Goal: Communication & Community: Participate in discussion

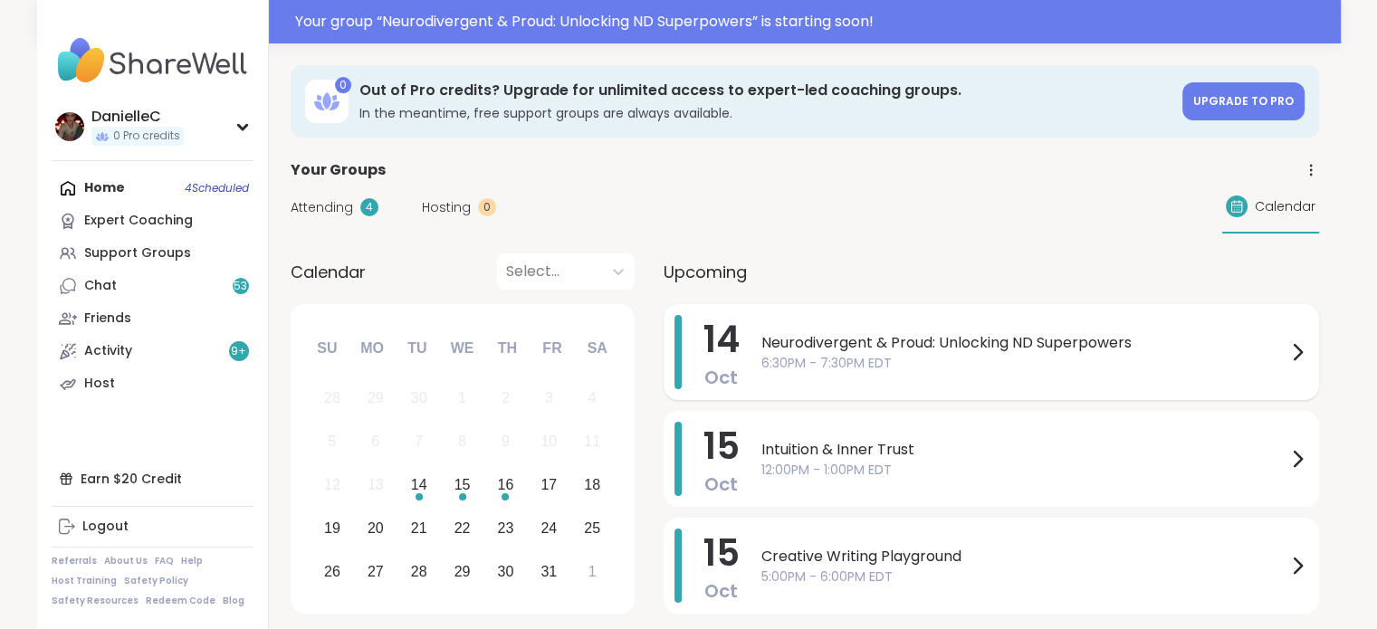
click at [1301, 352] on icon at bounding box center [1297, 352] width 7 height 14
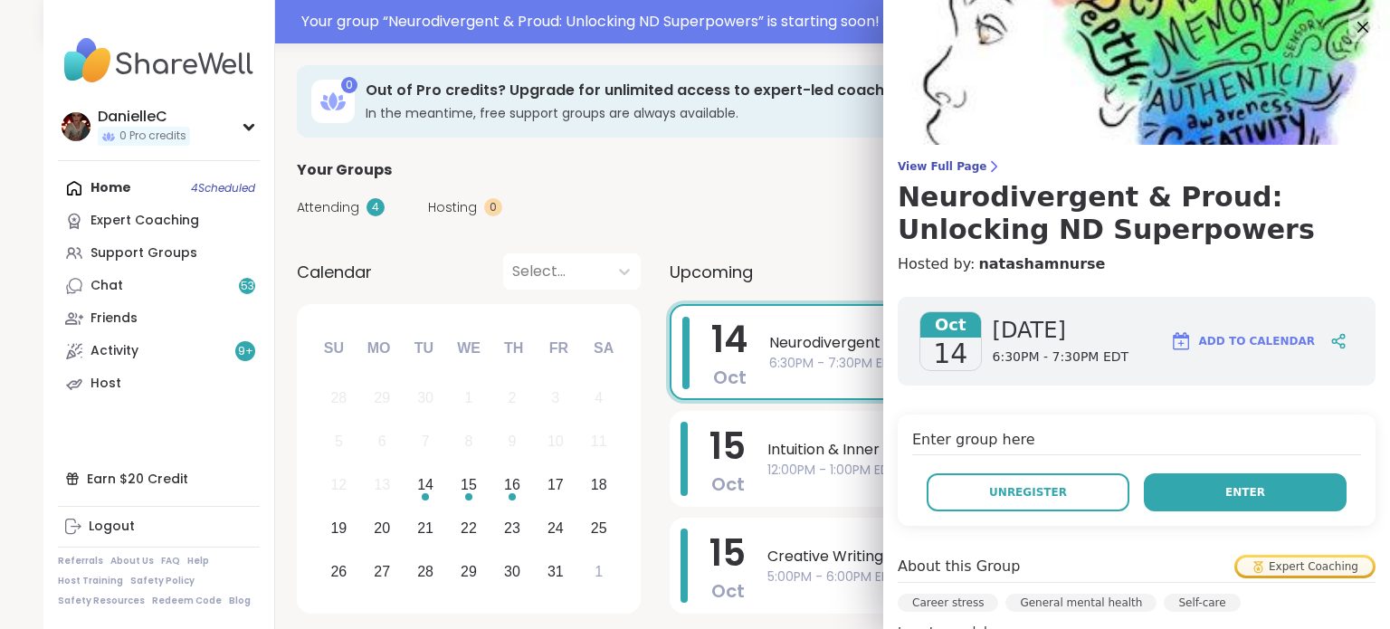
click at [1237, 492] on span "Enter" at bounding box center [1246, 492] width 40 height 16
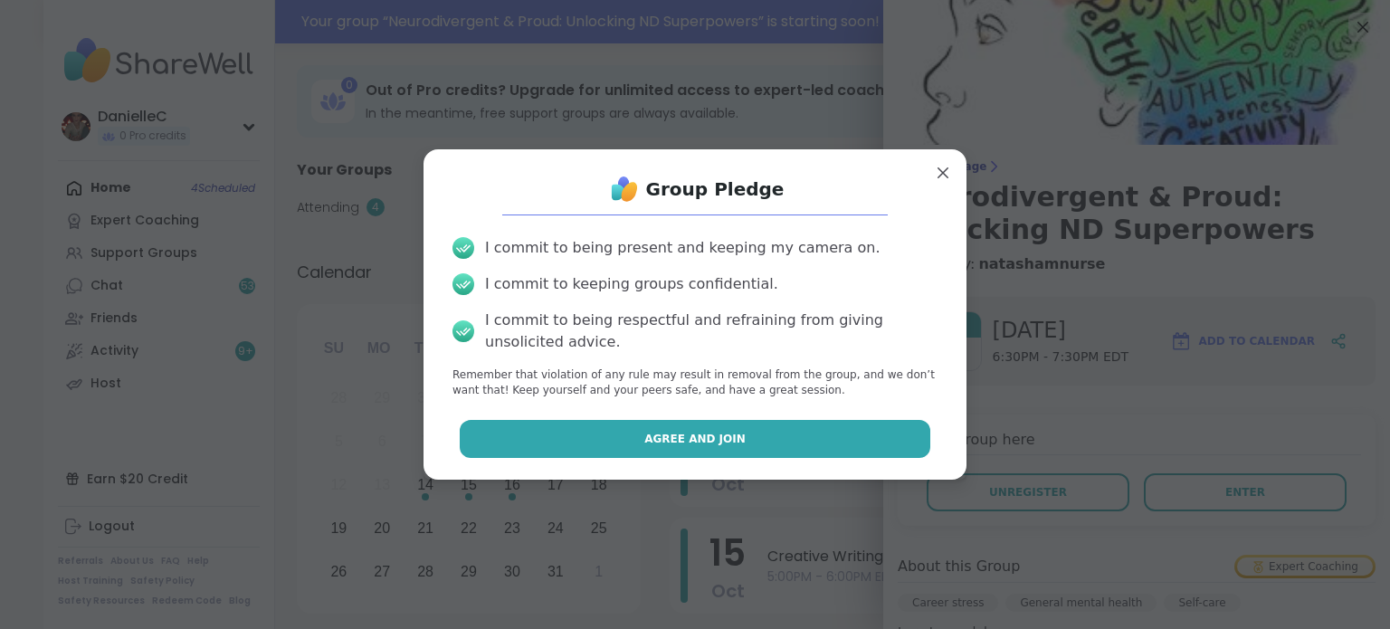
click at [780, 440] on button "Agree and Join" at bounding box center [696, 439] width 472 height 38
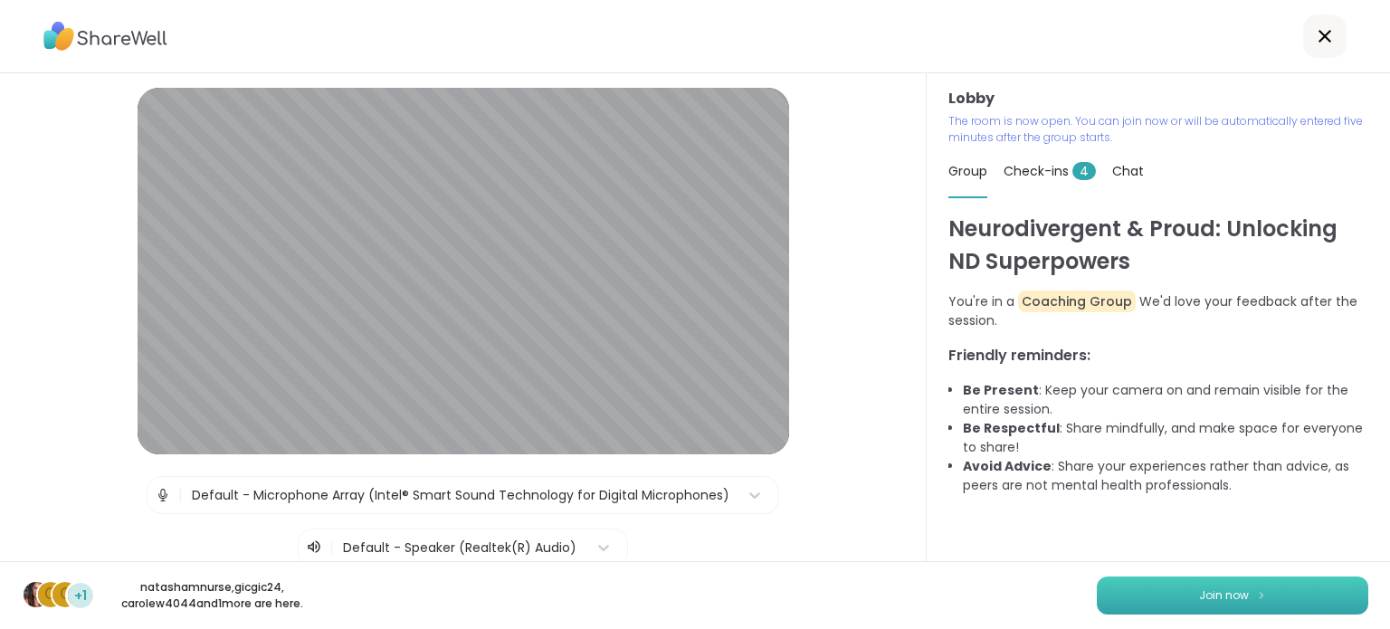
click at [1200, 592] on span "Join now" at bounding box center [1224, 595] width 50 height 16
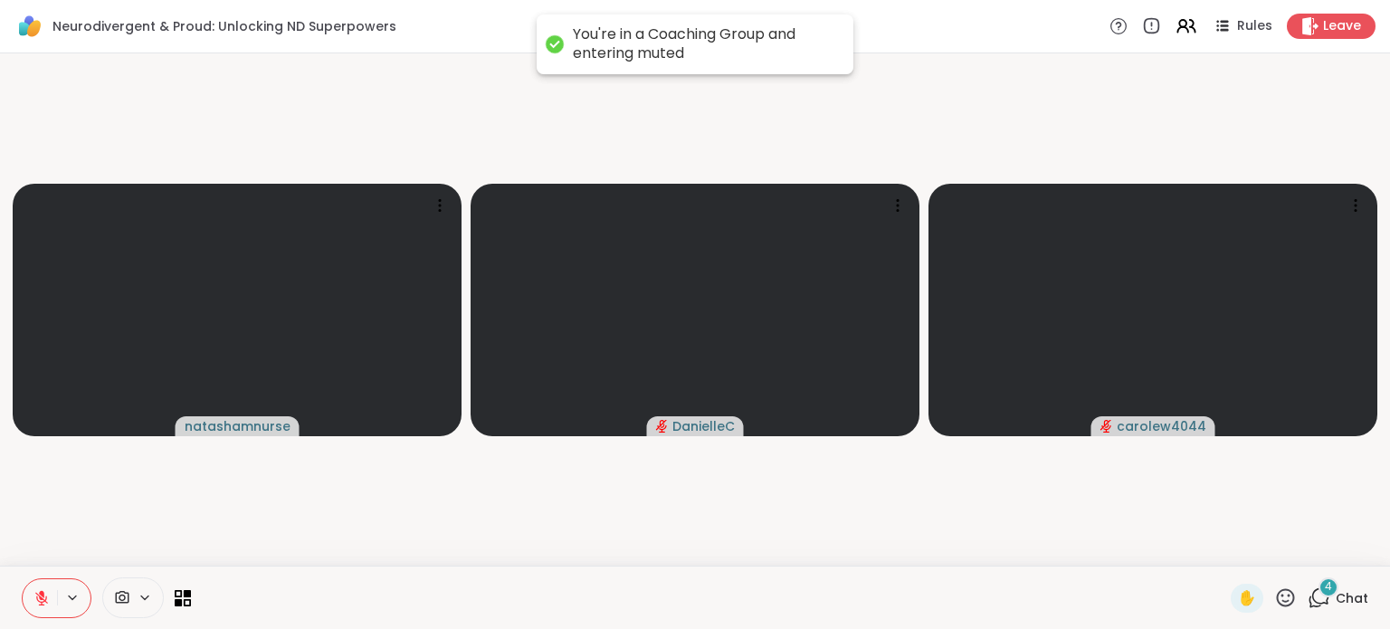
click at [43, 601] on icon at bounding box center [41, 598] width 13 height 13
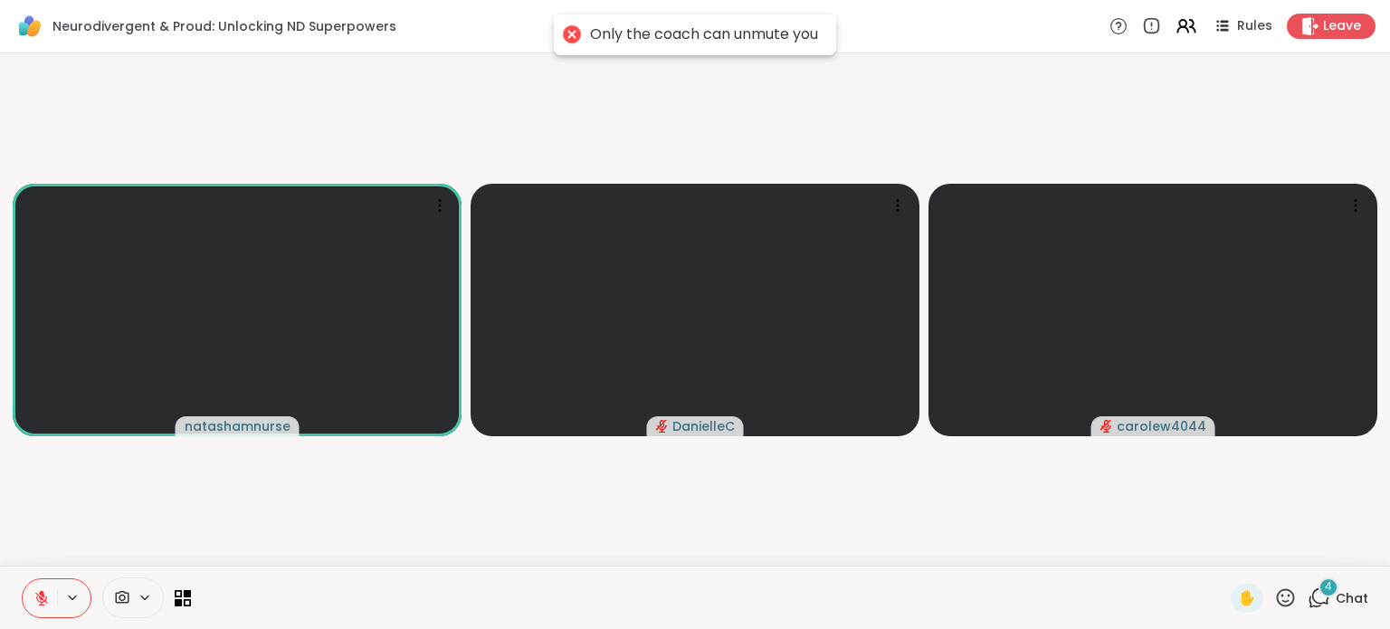
click at [128, 596] on icon at bounding box center [123, 597] width 14 height 13
click at [138, 535] on div "HP TrueVision HD Camera" at bounding box center [160, 533] width 183 height 22
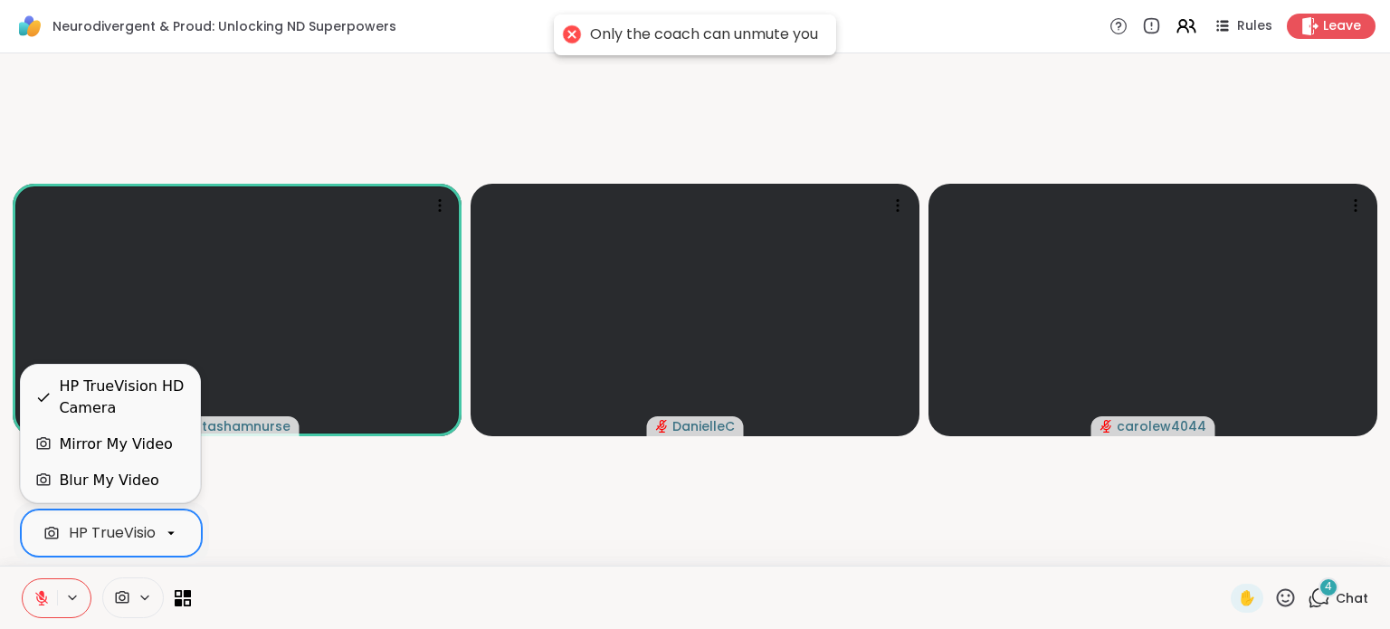
scroll to position [0, 69]
click at [138, 486] on div "Blur My Video" at bounding box center [109, 481] width 100 height 22
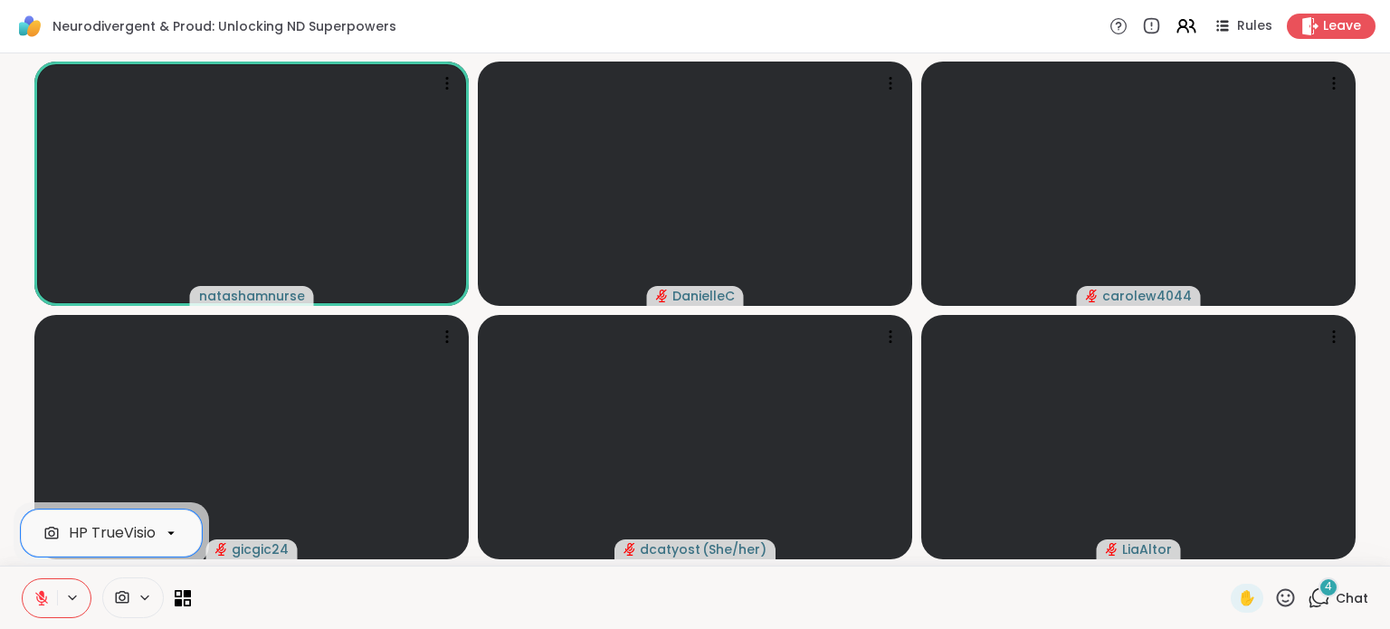
click at [1308, 592] on icon at bounding box center [1319, 598] width 23 height 23
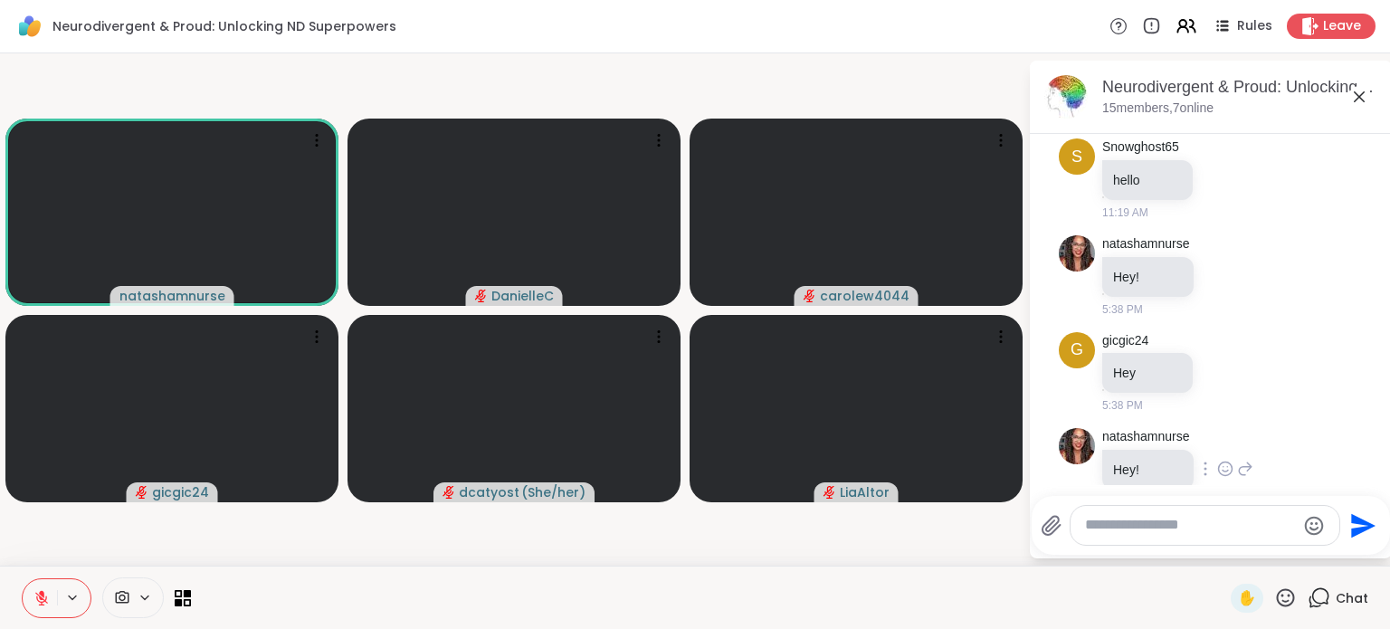
scroll to position [93, 0]
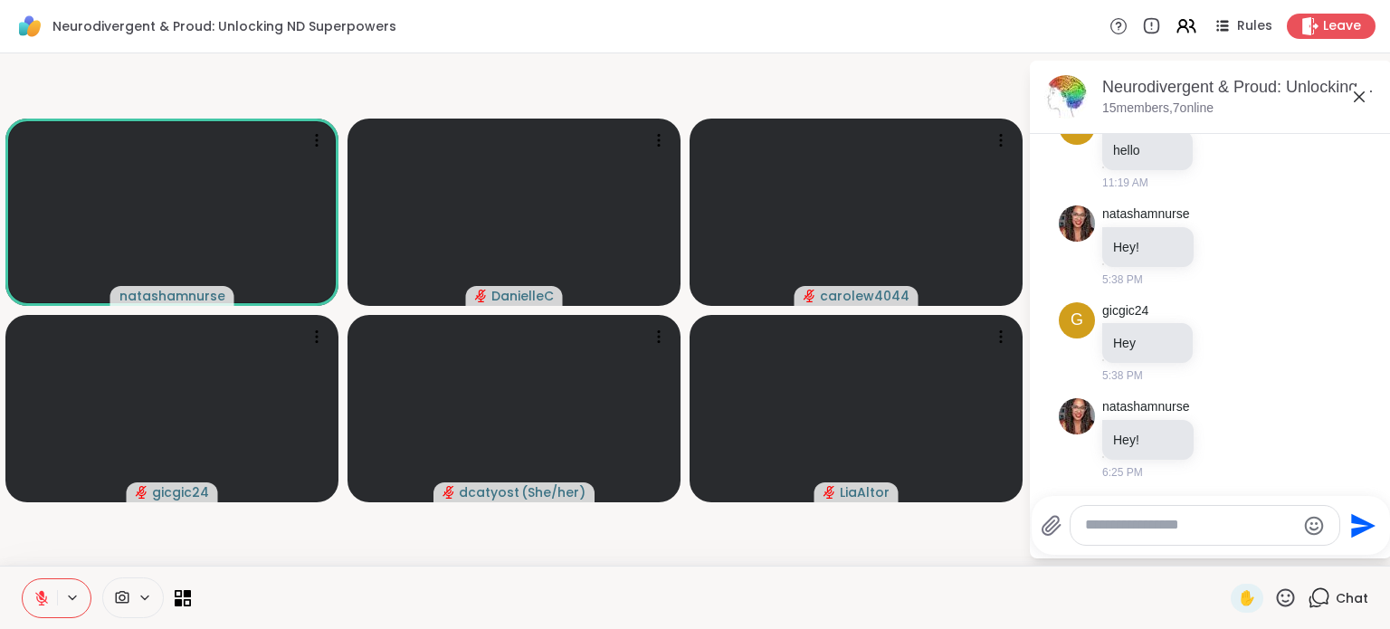
click at [1308, 597] on icon at bounding box center [1319, 598] width 23 height 23
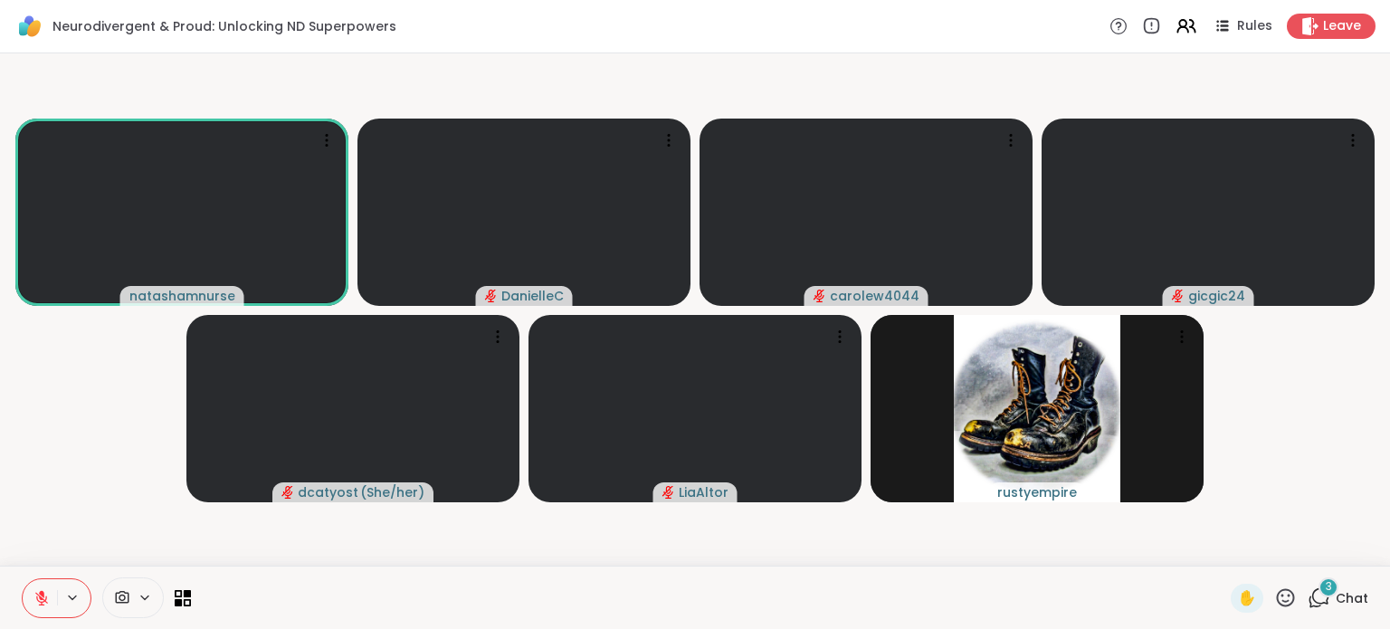
click at [1308, 595] on icon at bounding box center [1319, 598] width 23 height 23
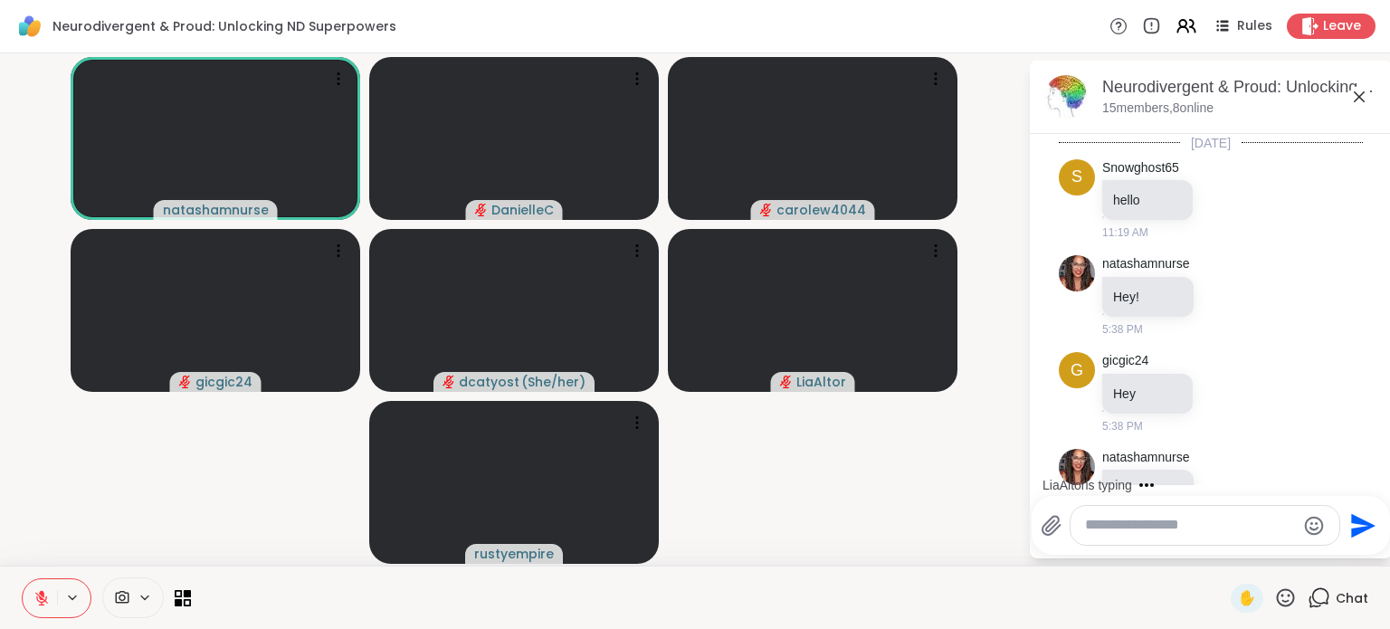
scroll to position [490, 0]
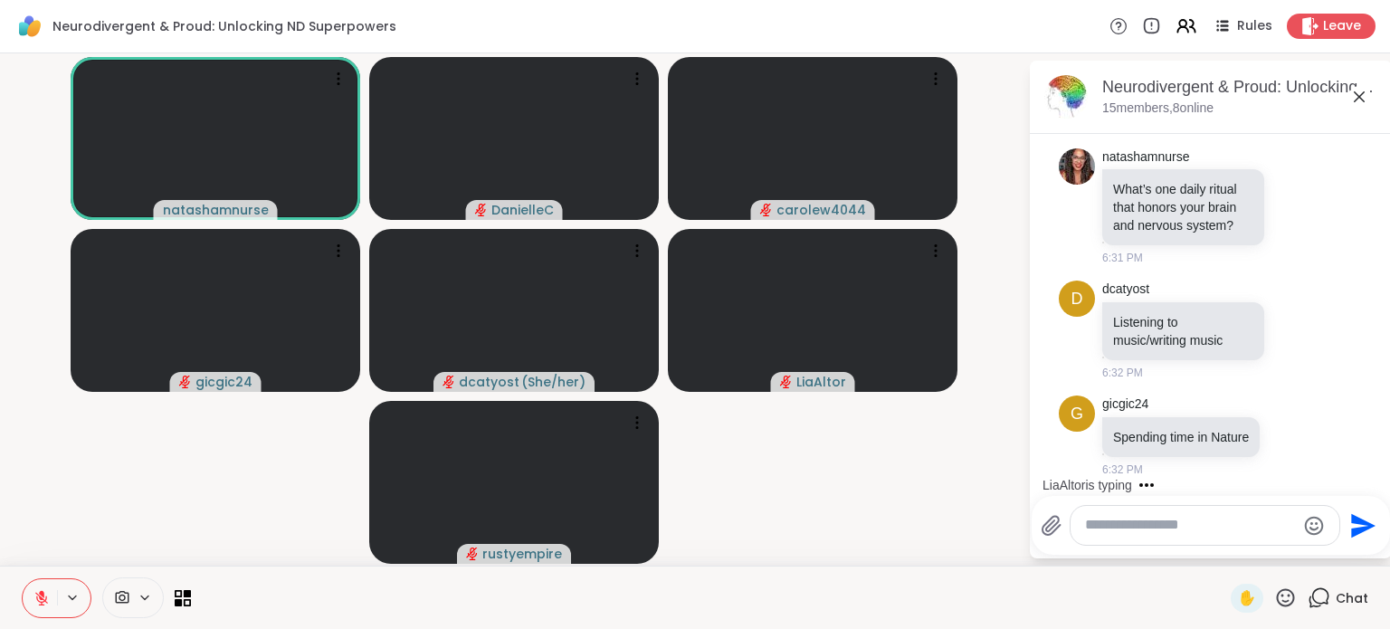
click at [1184, 530] on textarea "Type your message" at bounding box center [1190, 525] width 211 height 19
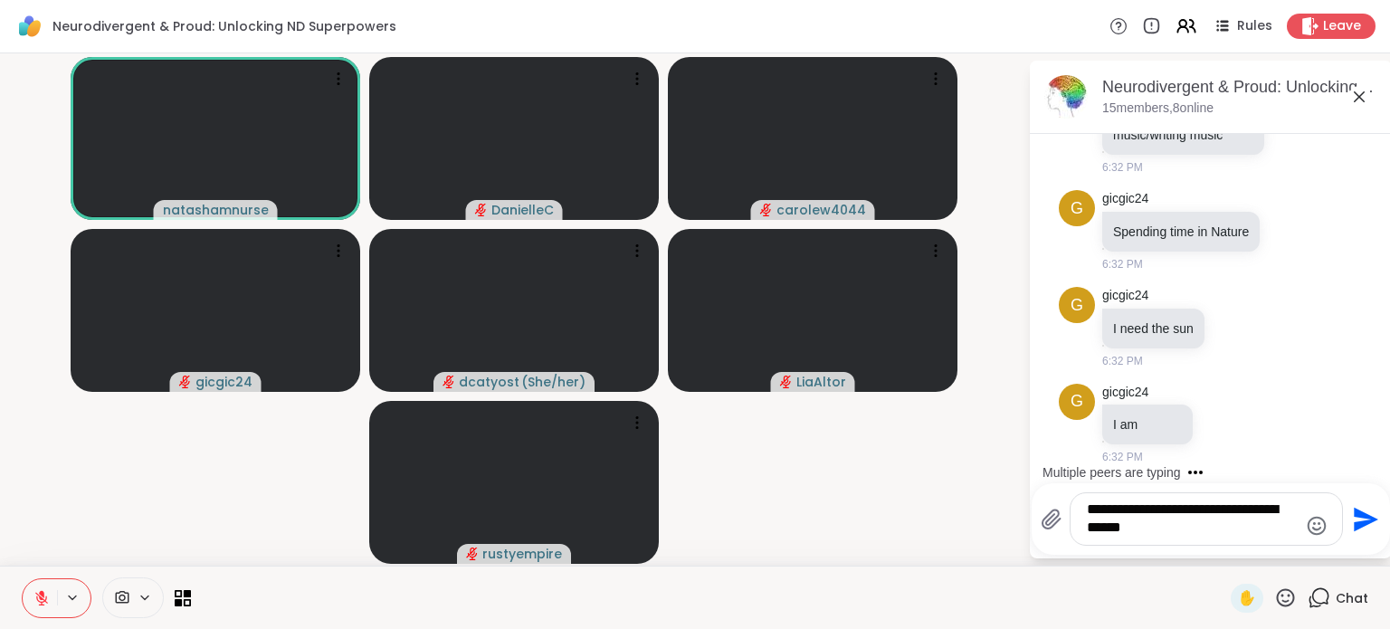
scroll to position [748, 0]
type textarea "**********"
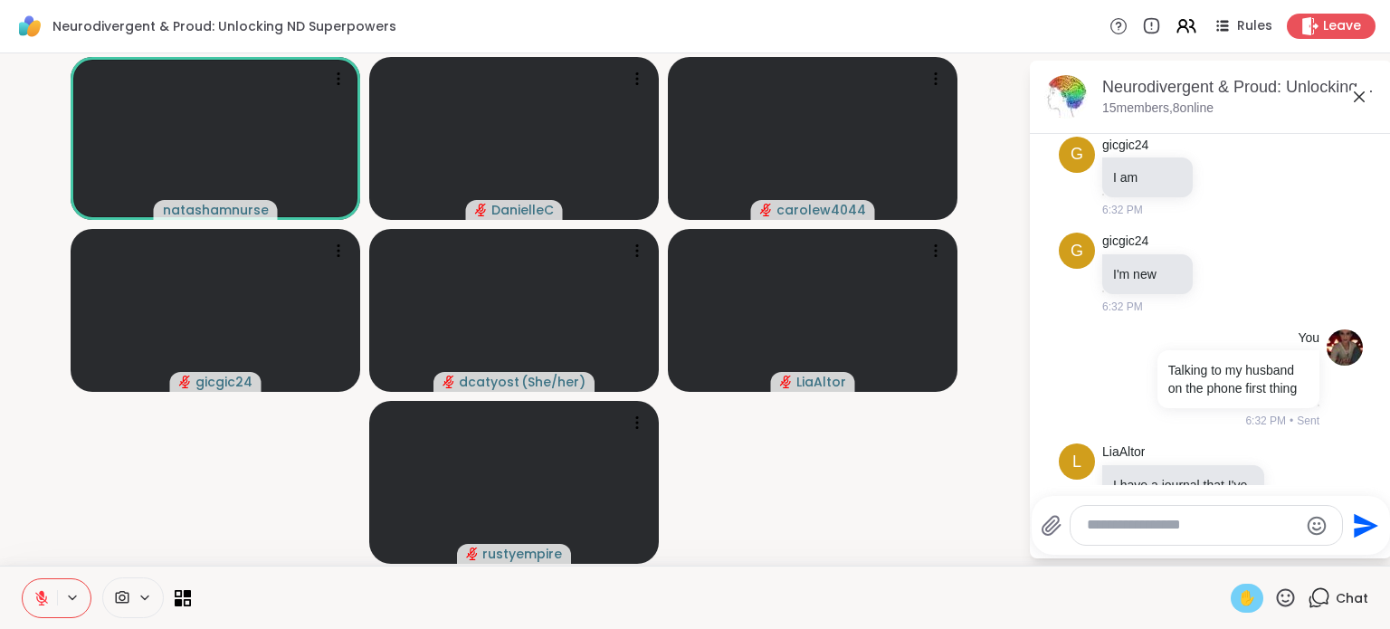
scroll to position [999, 0]
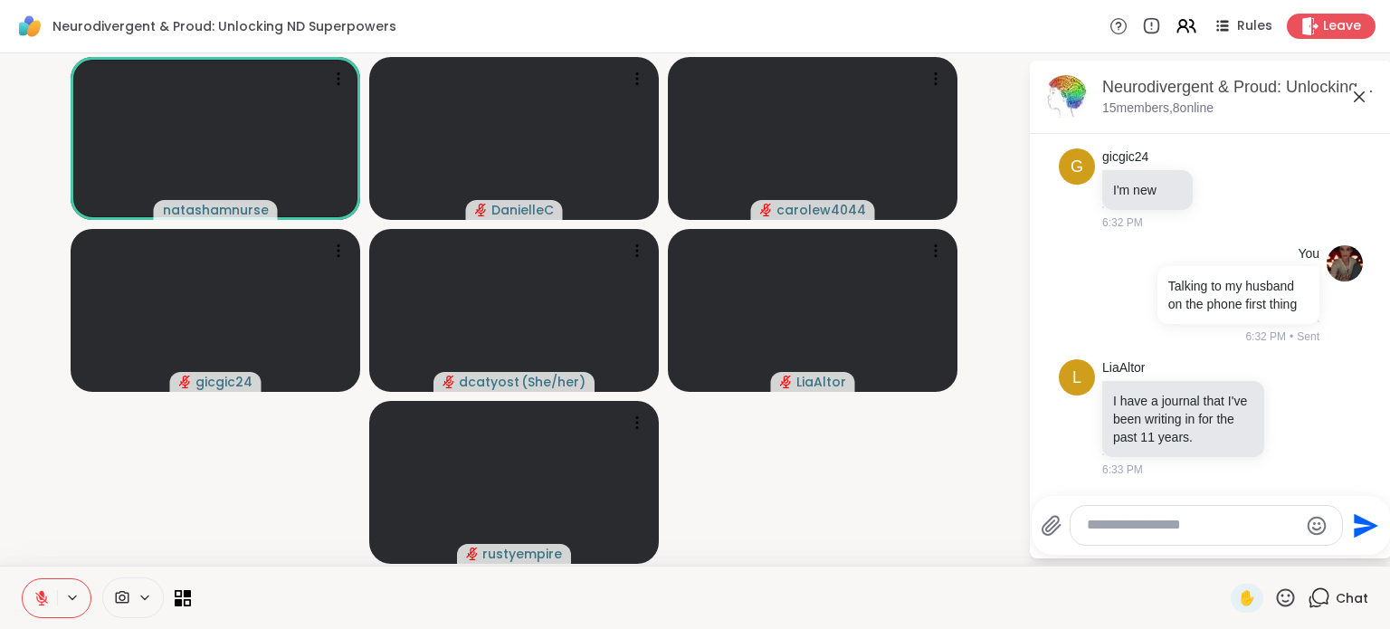
click at [1308, 416] on icon at bounding box center [1316, 418] width 16 height 22
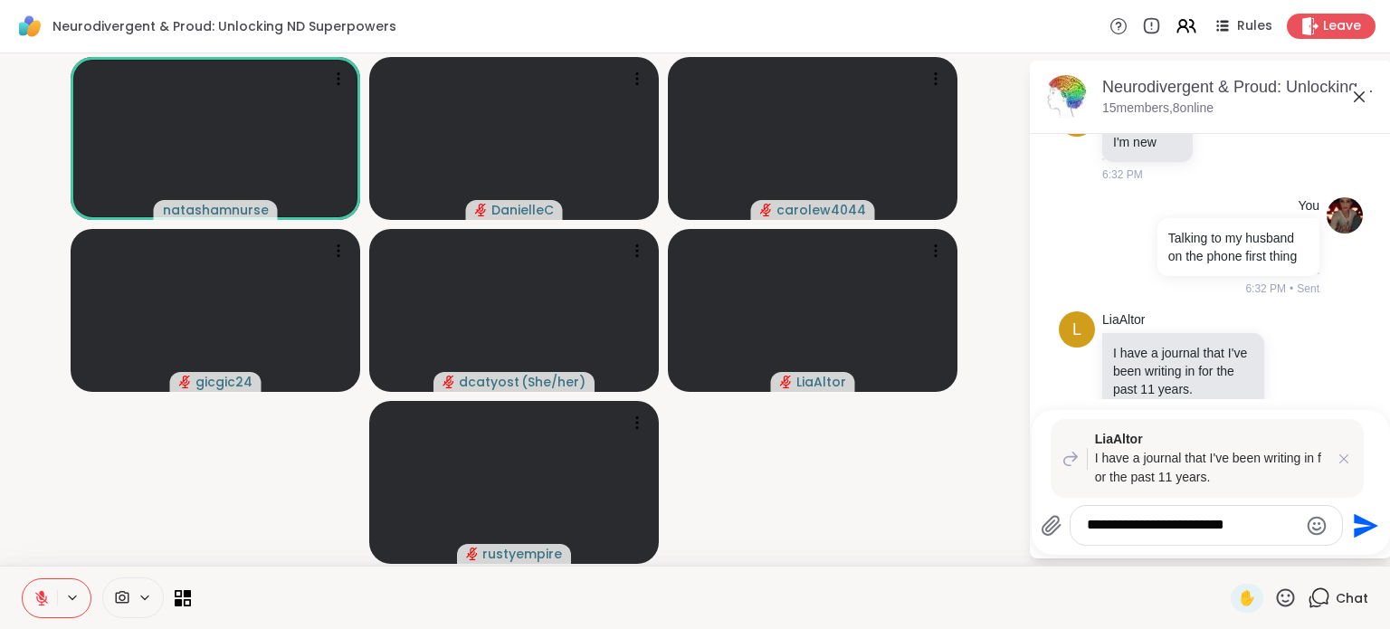
type textarea "**********"
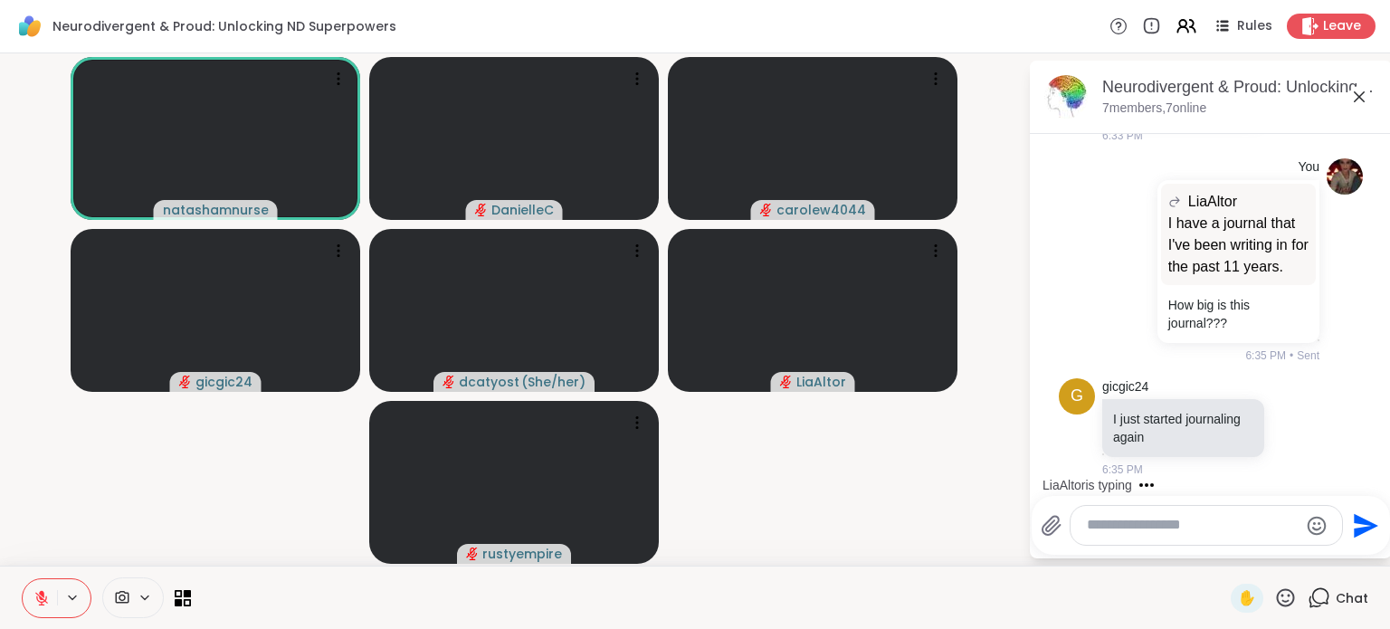
scroll to position [1585, 0]
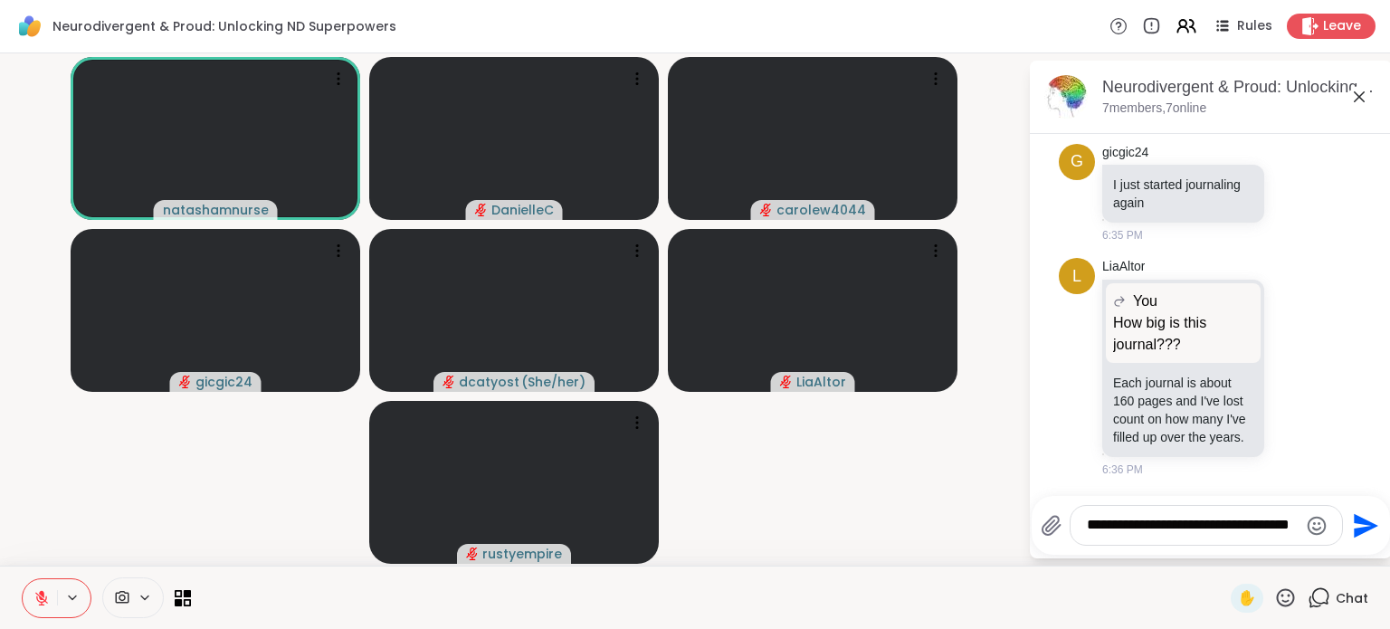
type textarea "**********"
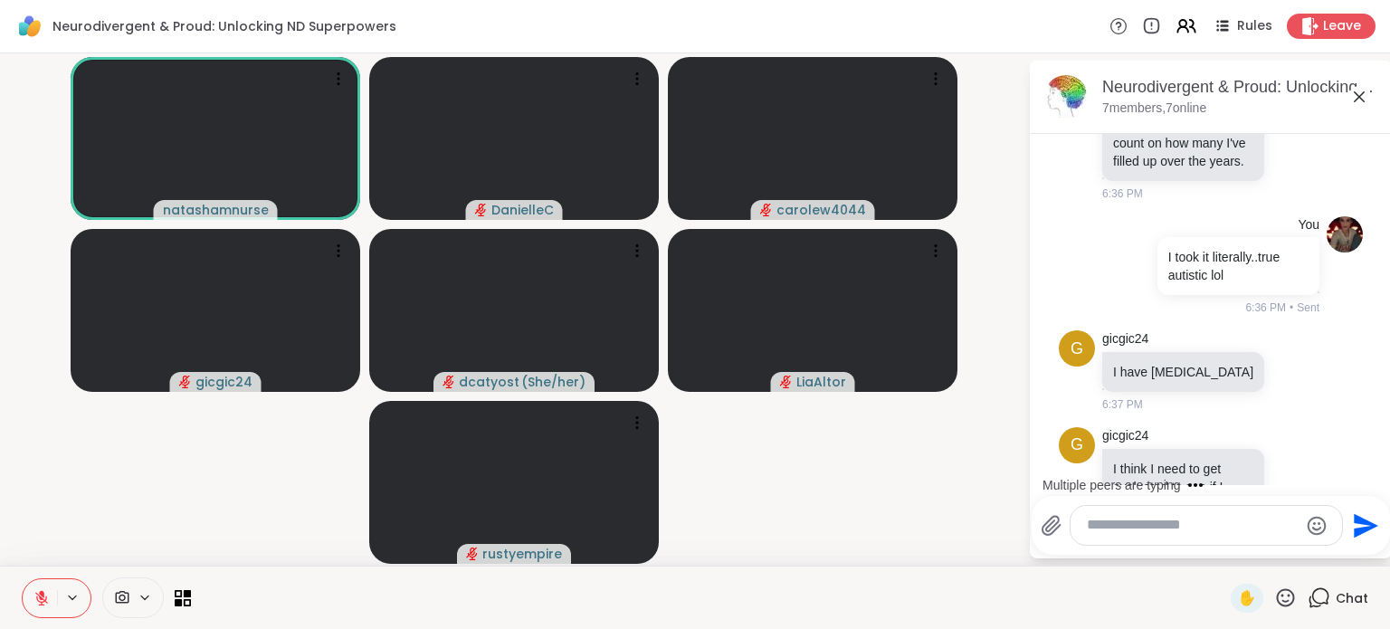
scroll to position [1928, 0]
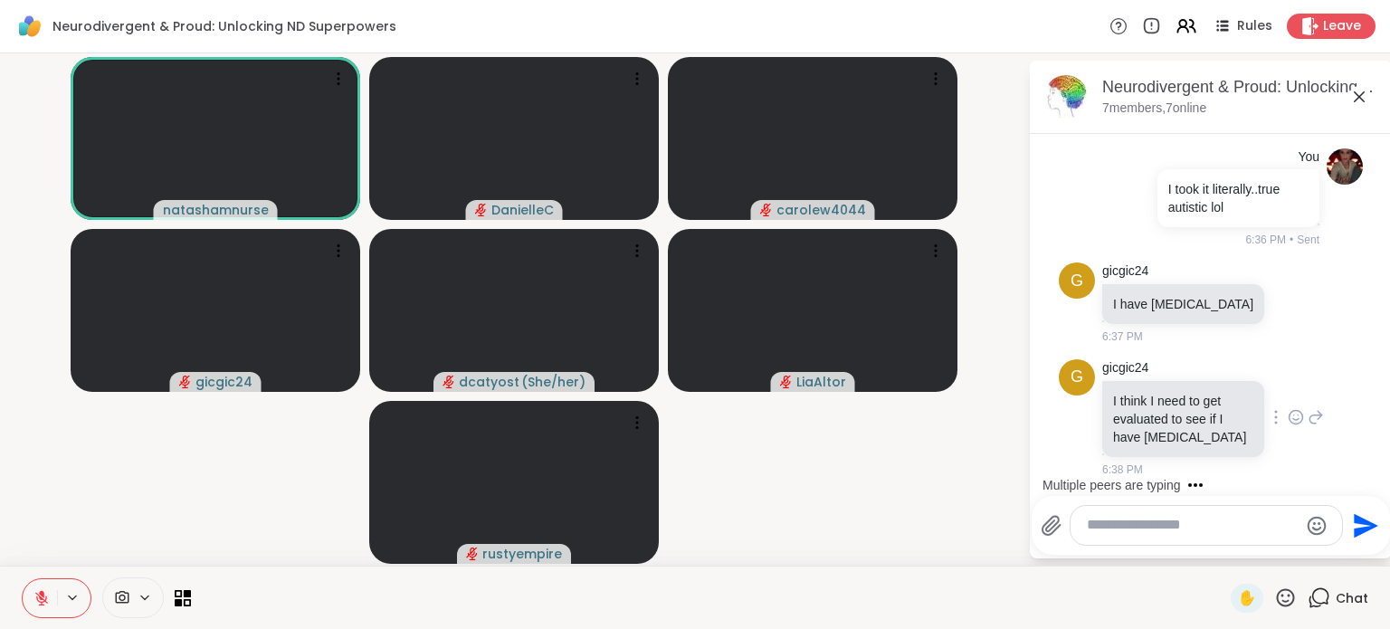
click at [1288, 419] on icon at bounding box center [1296, 417] width 16 height 18
click at [1288, 387] on div "Select Reaction: Heart" at bounding box center [1296, 388] width 16 height 16
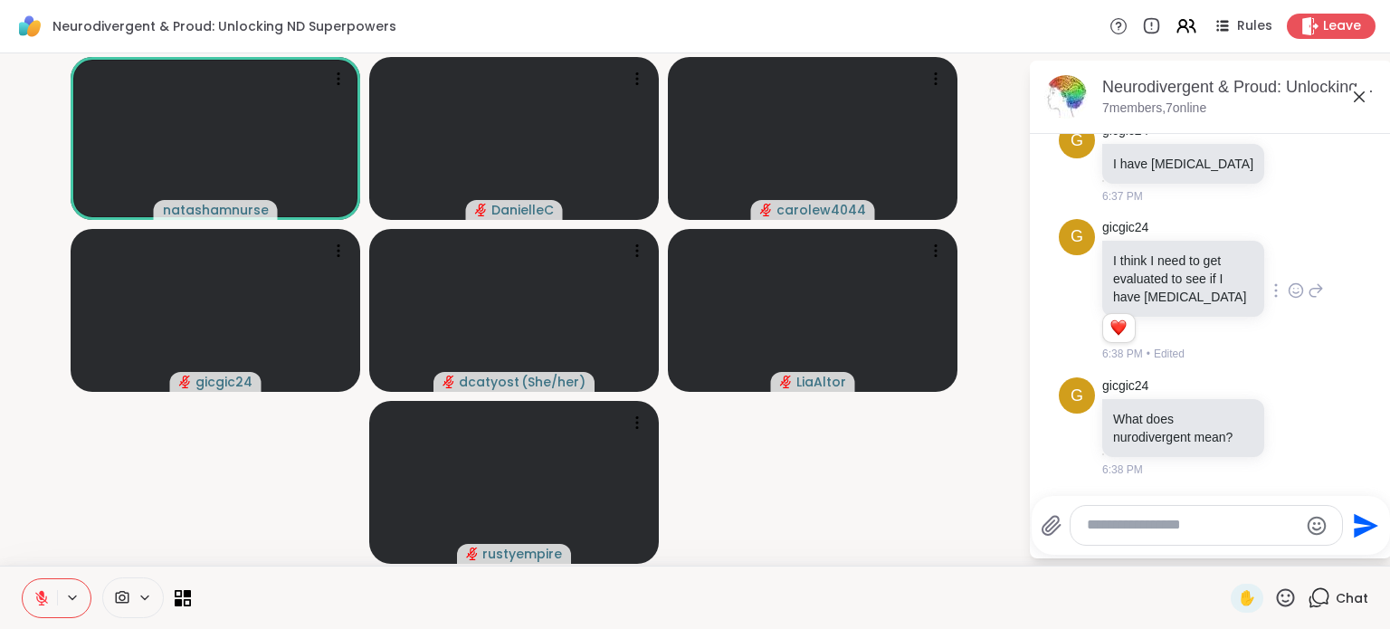
scroll to position [2342, 0]
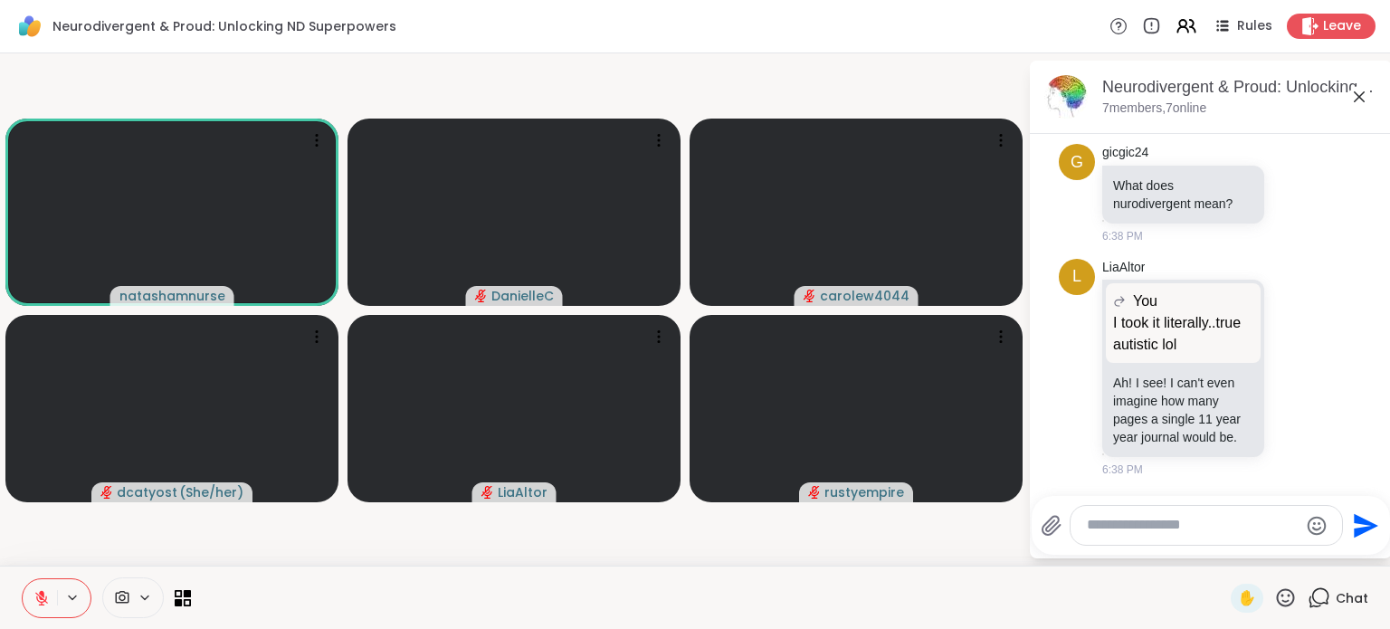
click at [1140, 532] on textarea "Type your message" at bounding box center [1192, 525] width 211 height 19
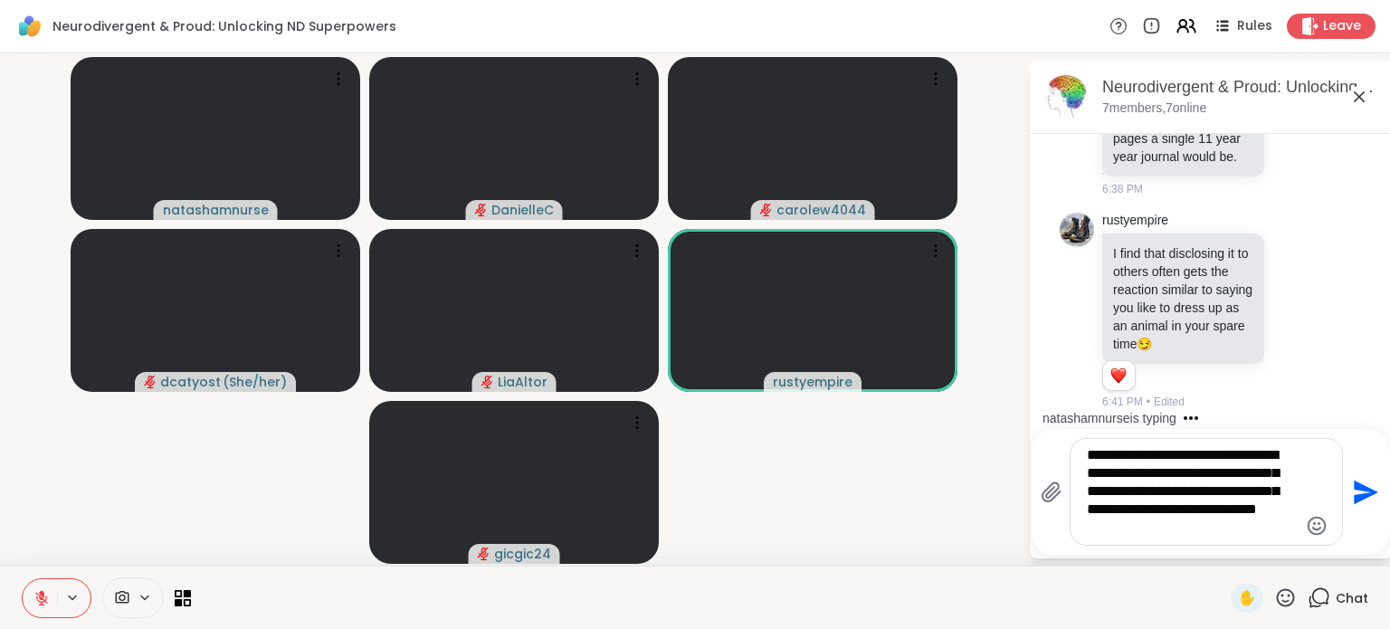
scroll to position [2771, 0]
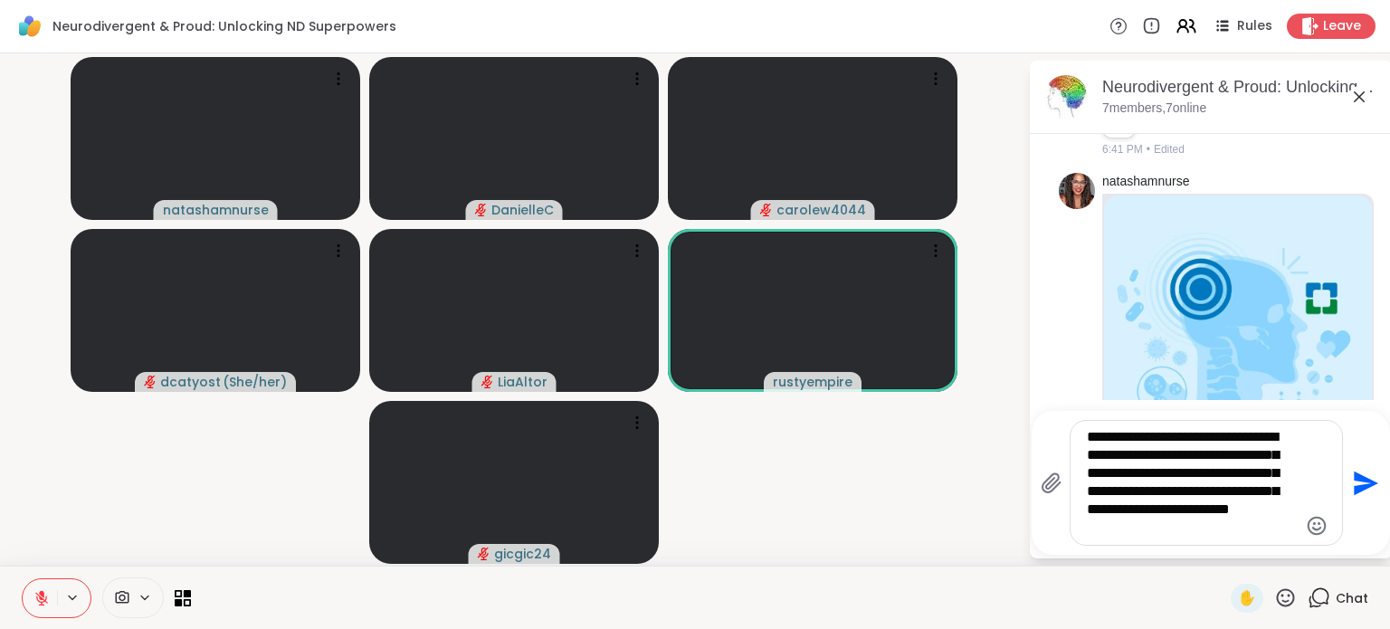
type textarea "**********"
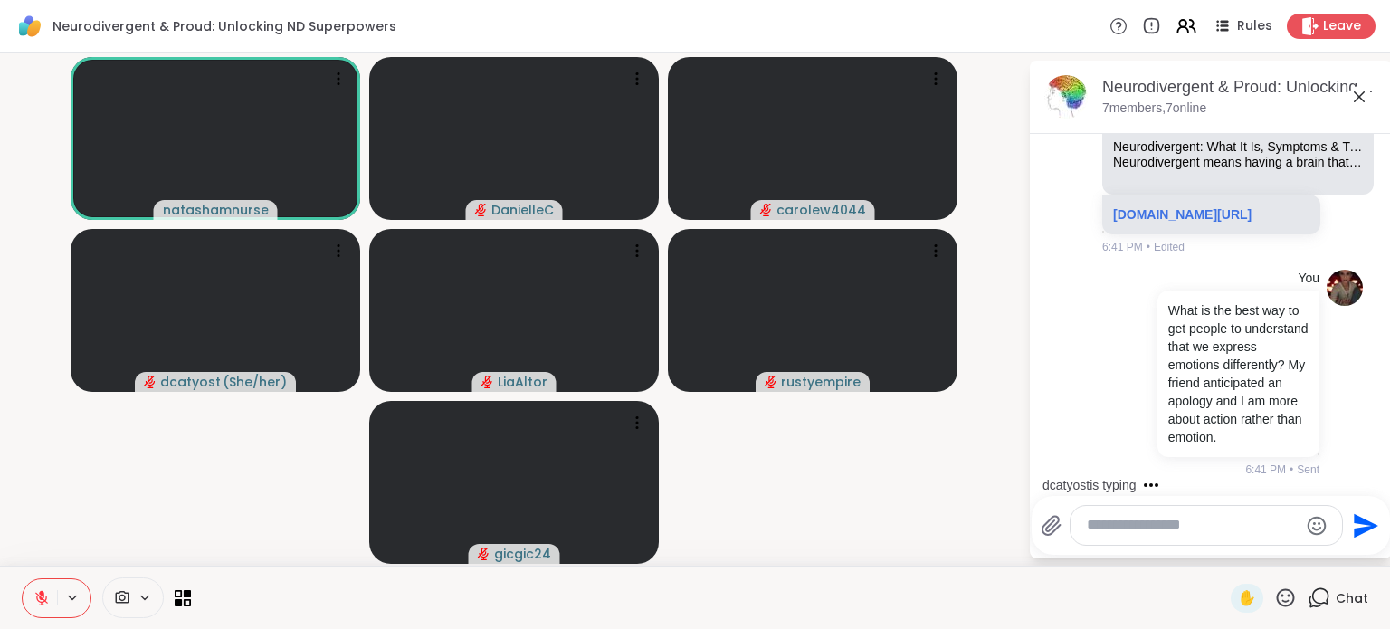
scroll to position [3482, 0]
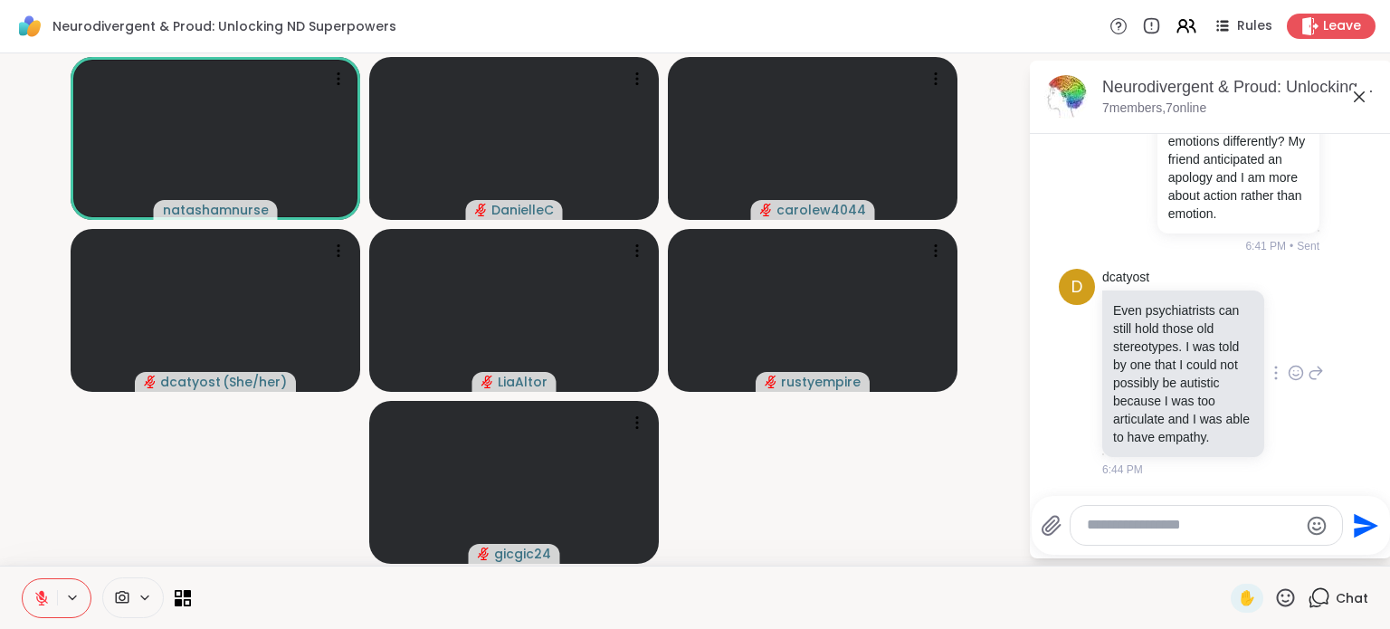
click at [1311, 367] on icon at bounding box center [1317, 373] width 13 height 13
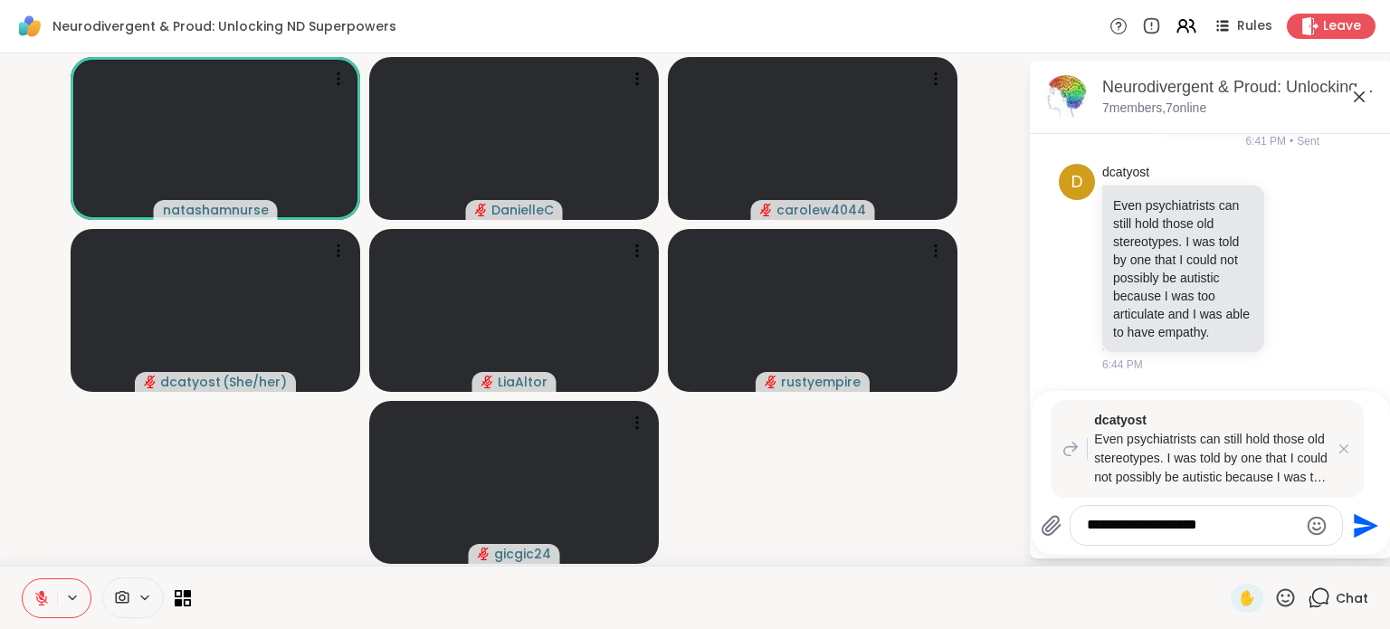
type textarea "**********"
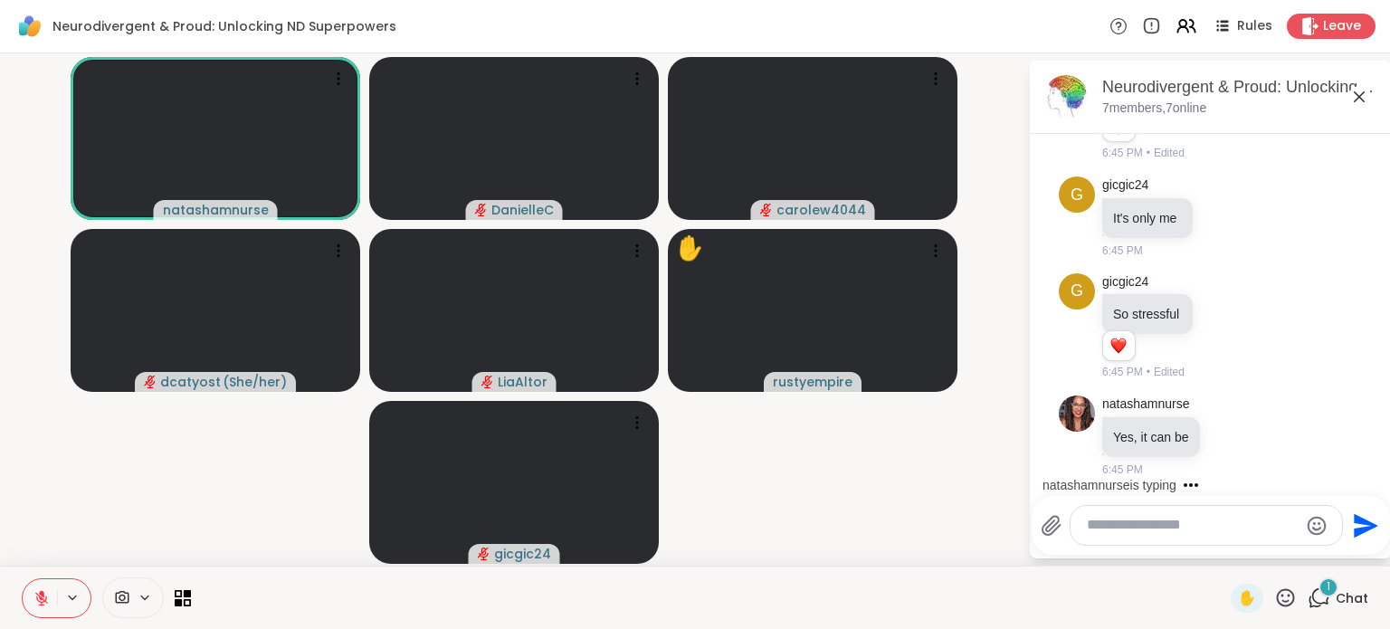
scroll to position [4251, 0]
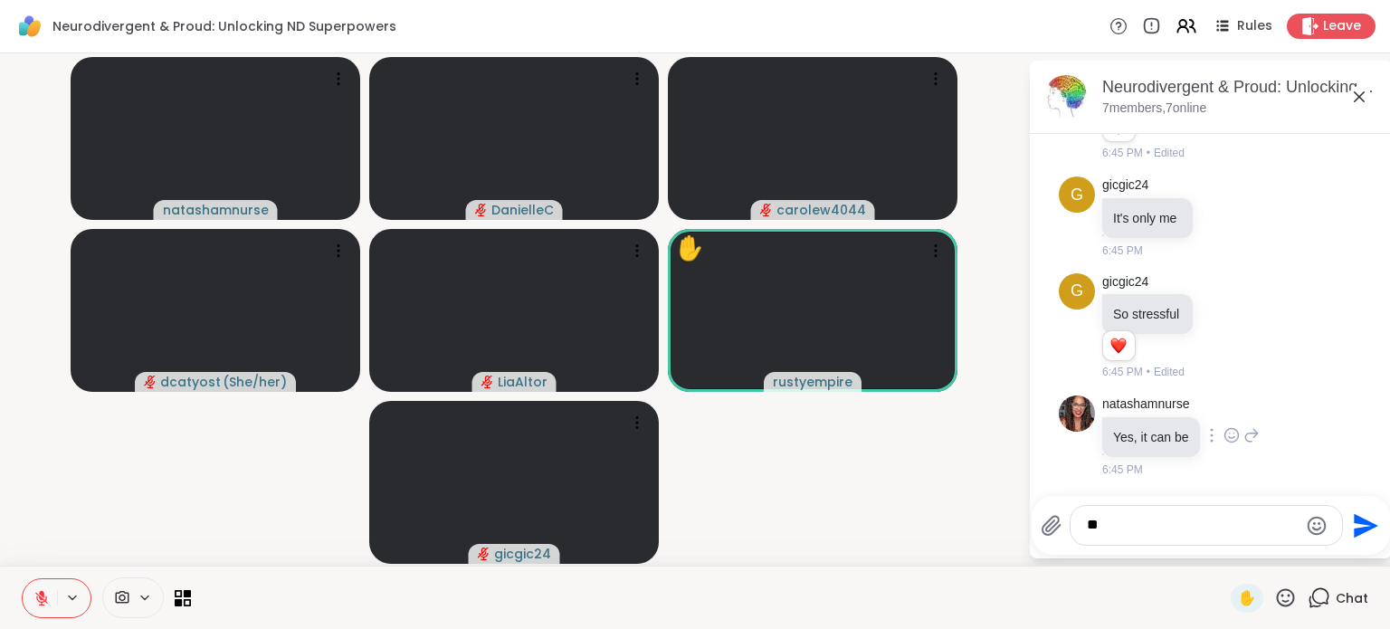
type textarea "*"
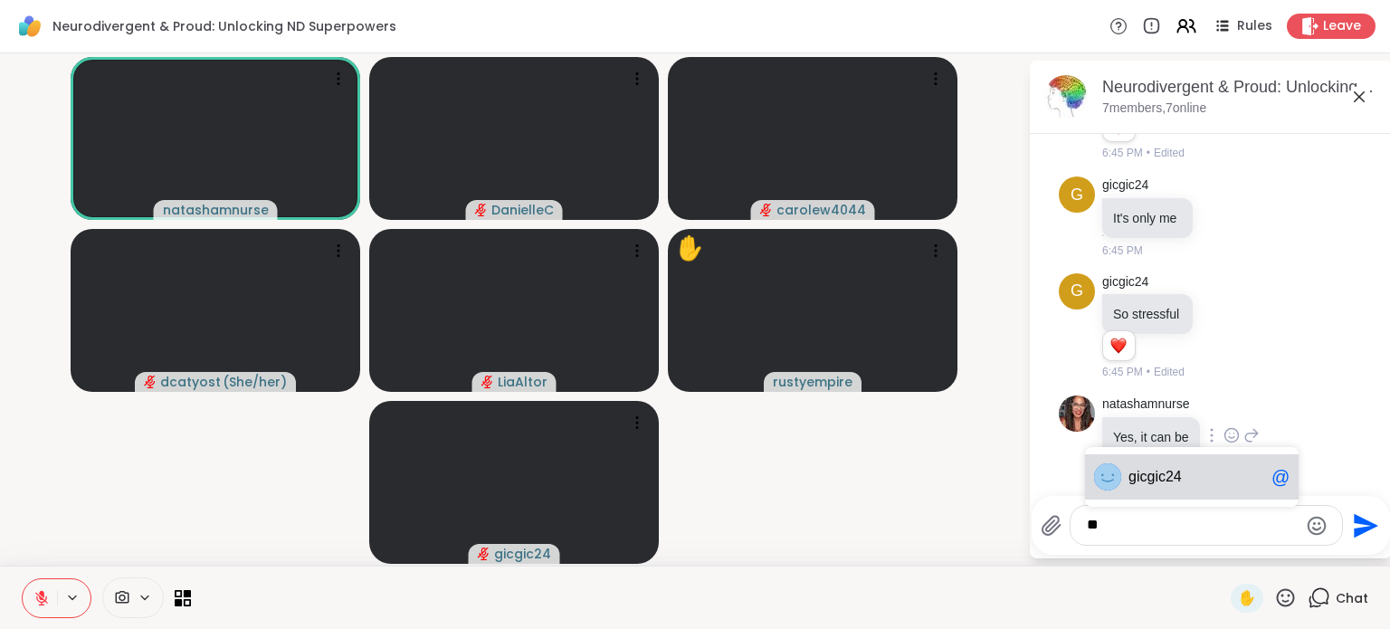
click at [1148, 475] on span "g" at bounding box center [1151, 477] width 8 height 18
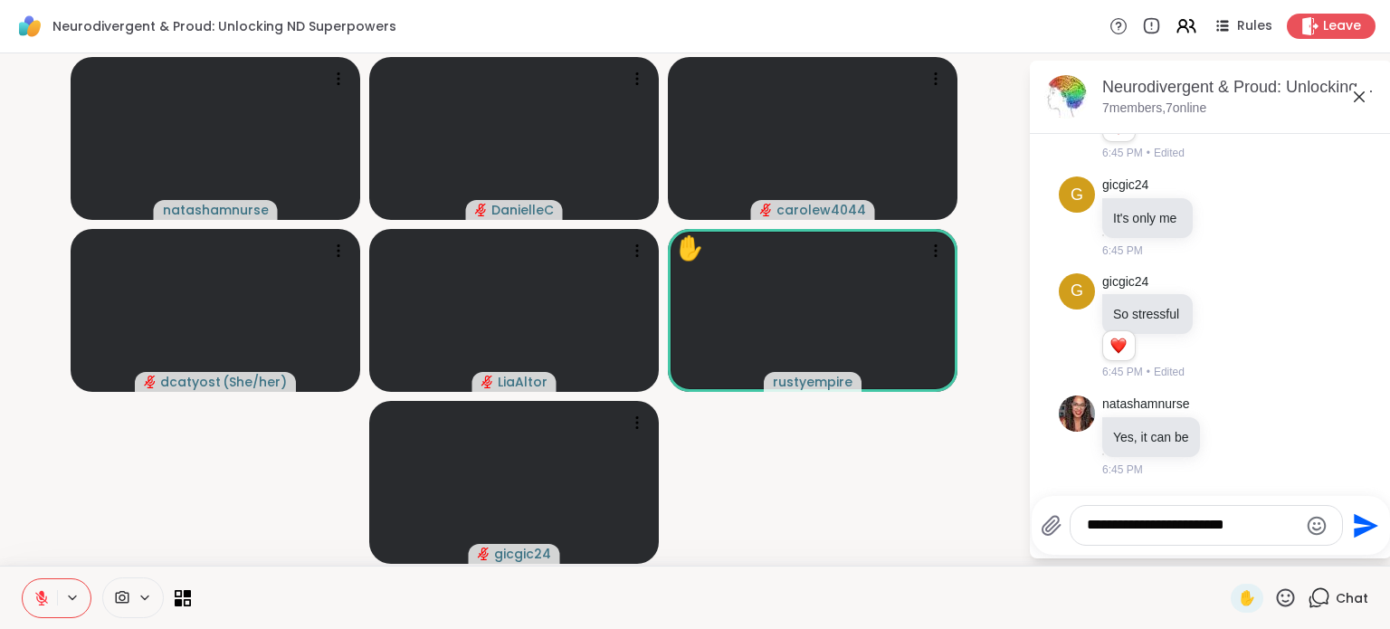
type textarea "**********"
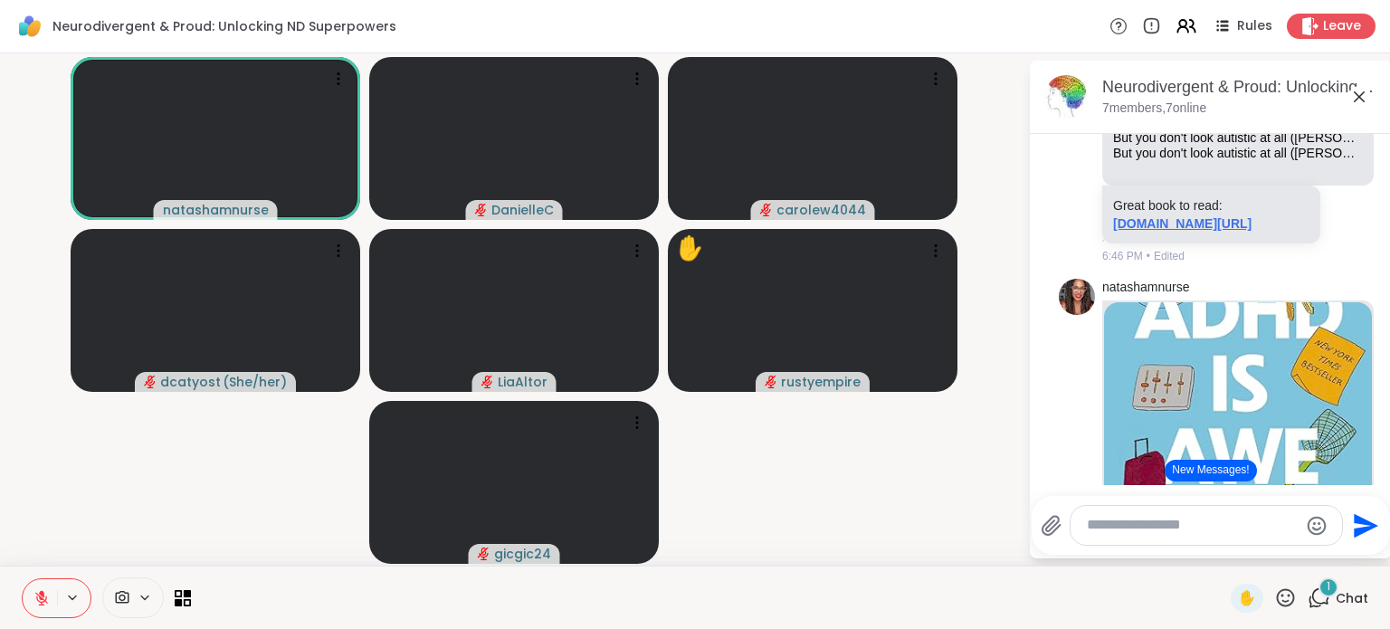
scroll to position [4823, 0]
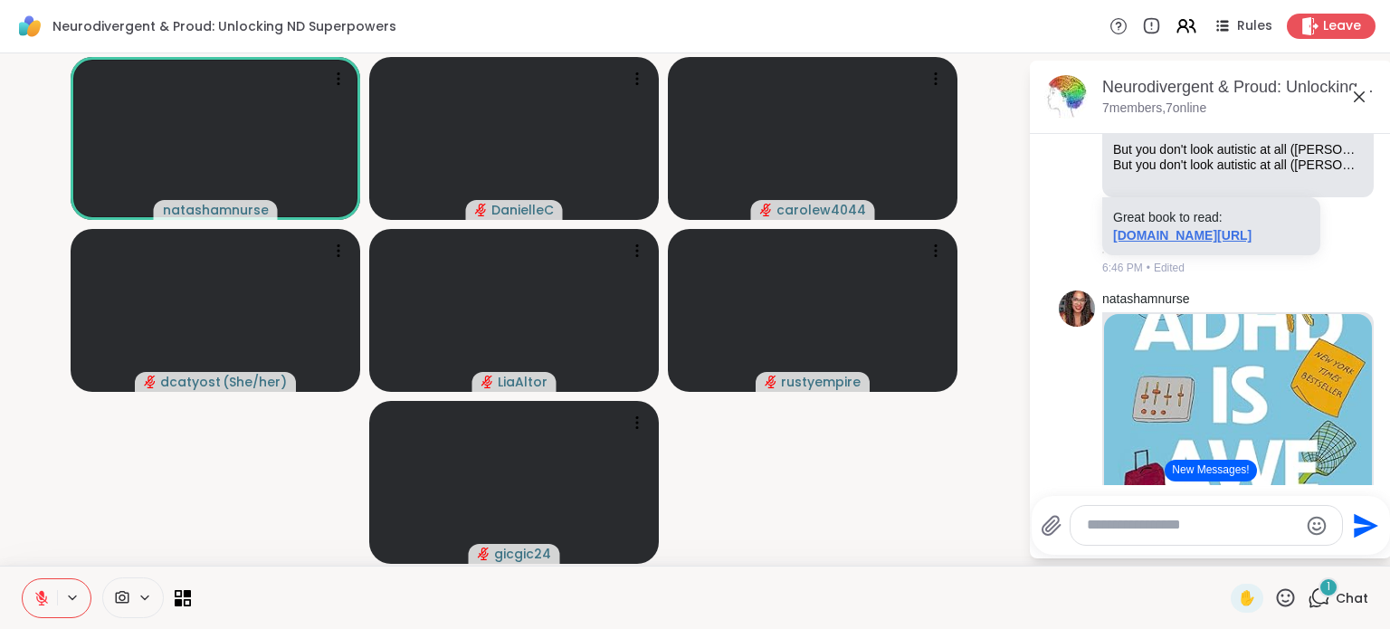
click at [1177, 243] on link "[DOMAIN_NAME][URL]" at bounding box center [1182, 235] width 138 height 14
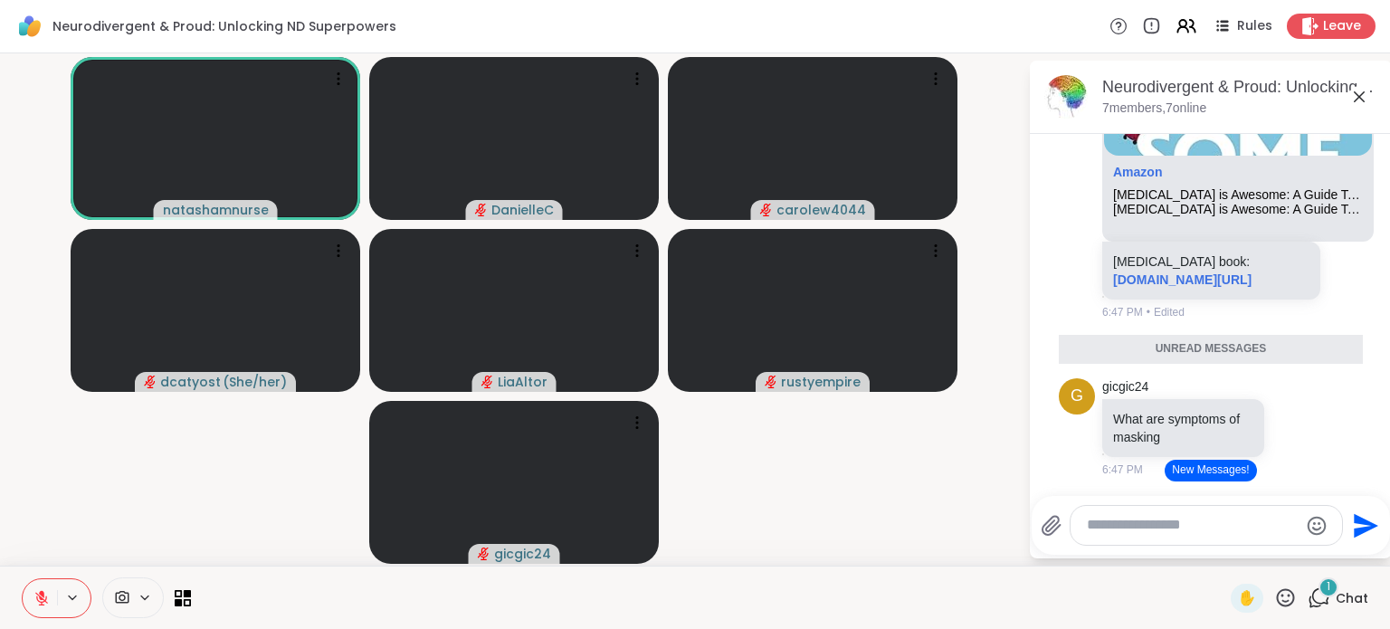
scroll to position [5456, 0]
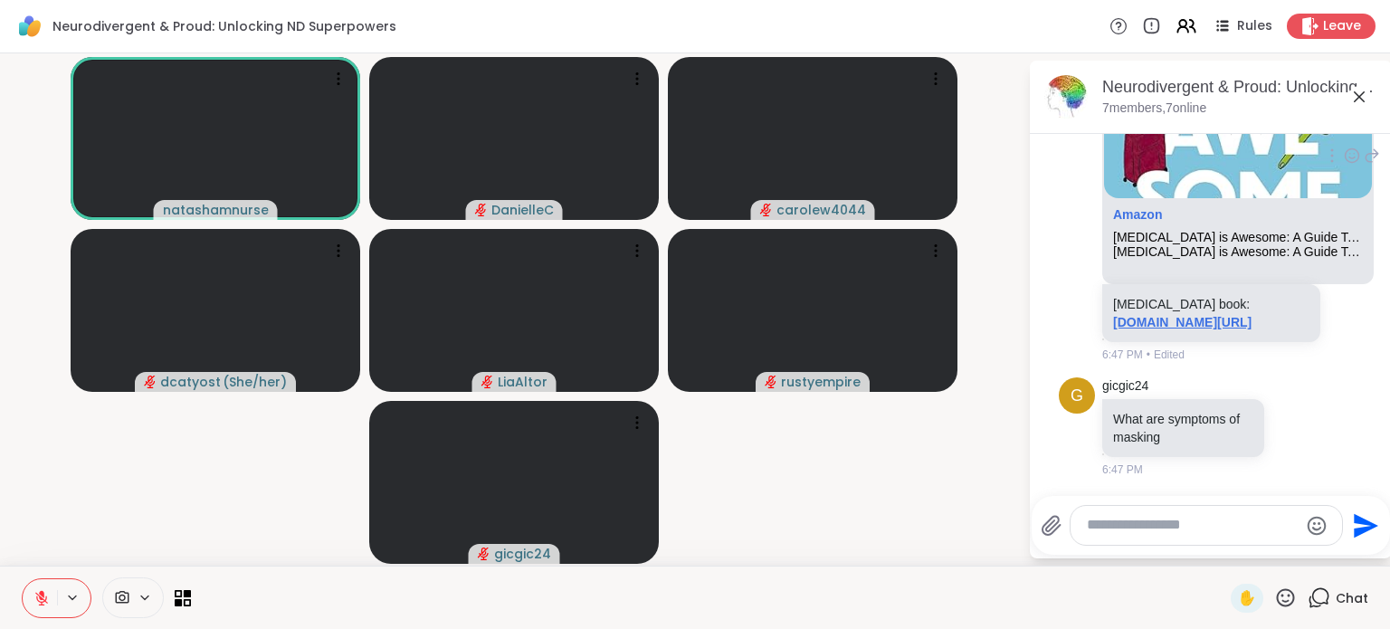
click at [1190, 329] on link "[DOMAIN_NAME][URL]" at bounding box center [1182, 322] width 138 height 14
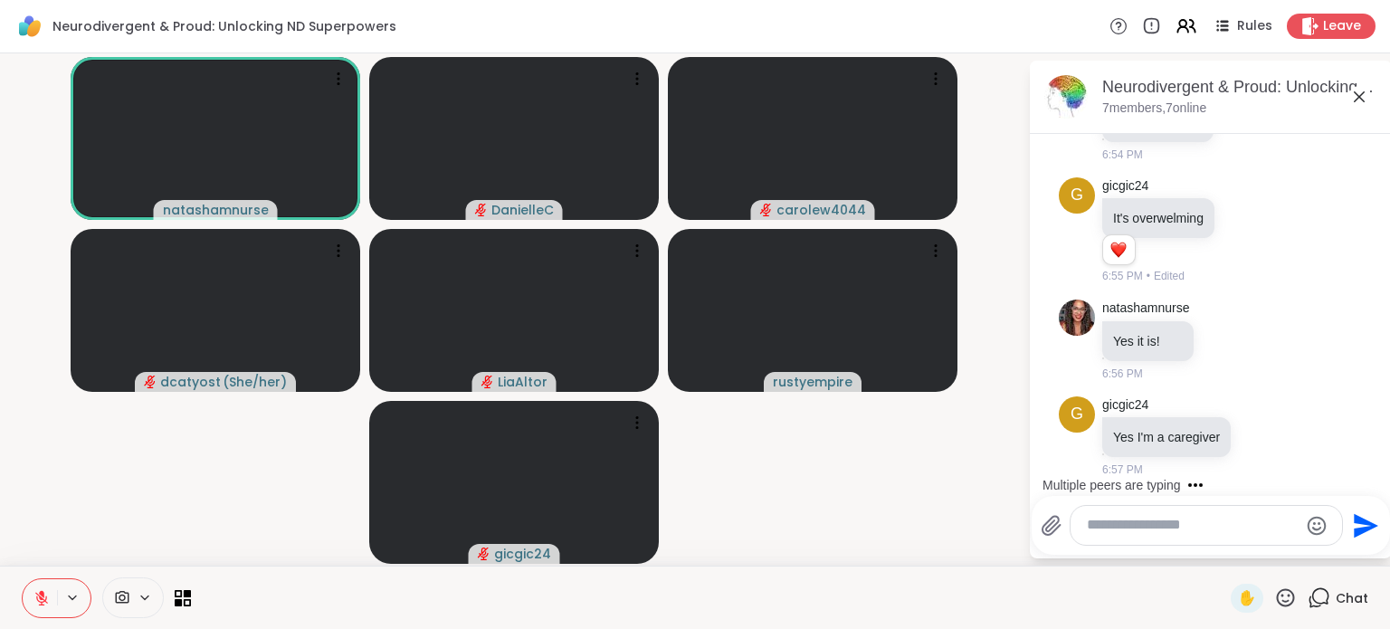
scroll to position [6624, 0]
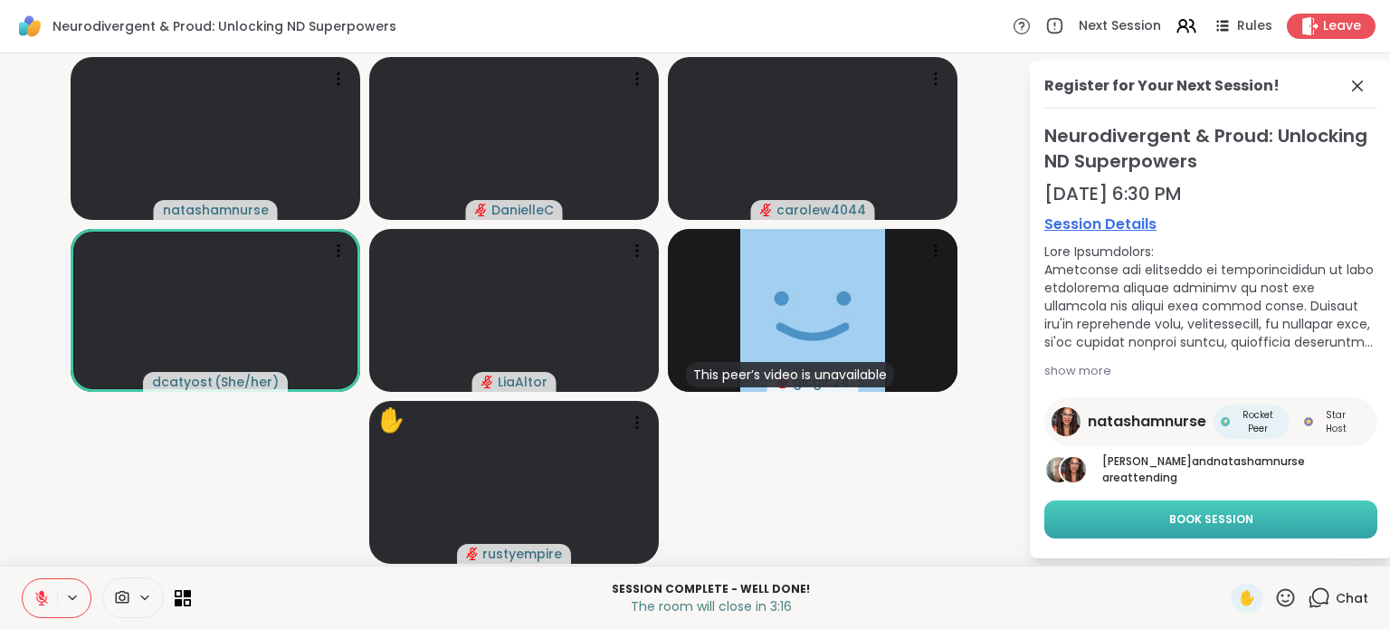
click at [1277, 515] on button "Book Session" at bounding box center [1211, 520] width 333 height 38
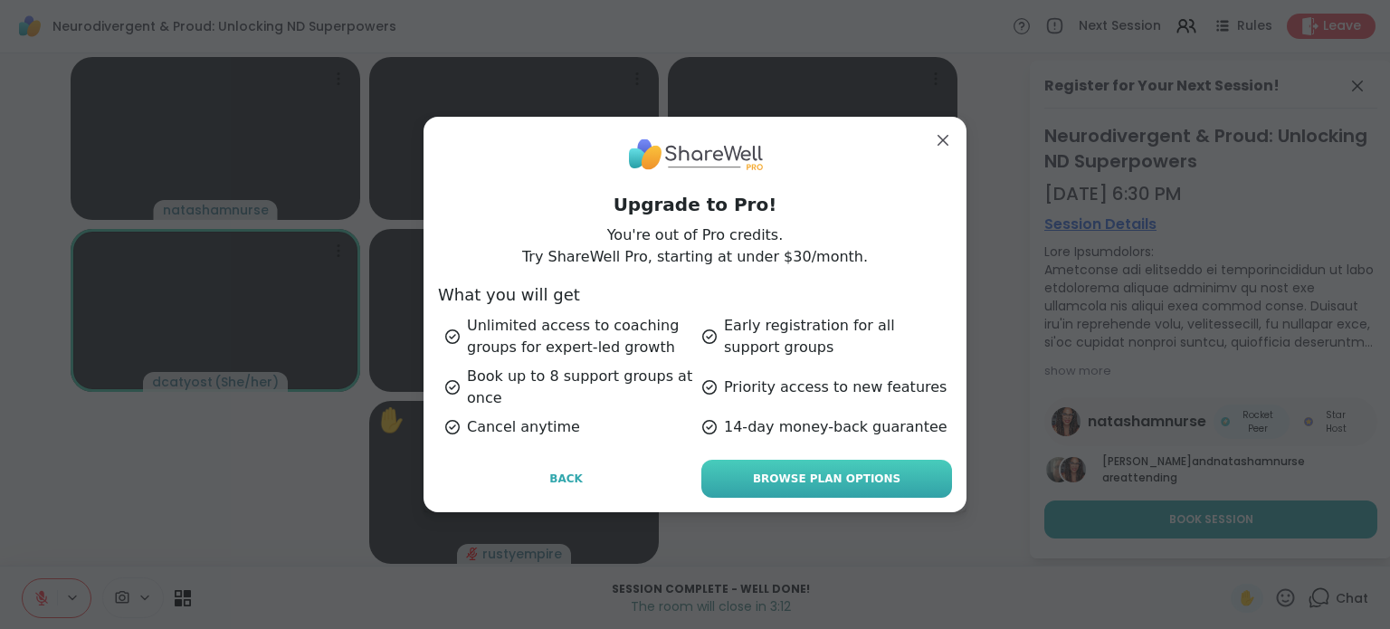
click at [873, 470] on link "Browse Plan Options" at bounding box center [826, 479] width 251 height 38
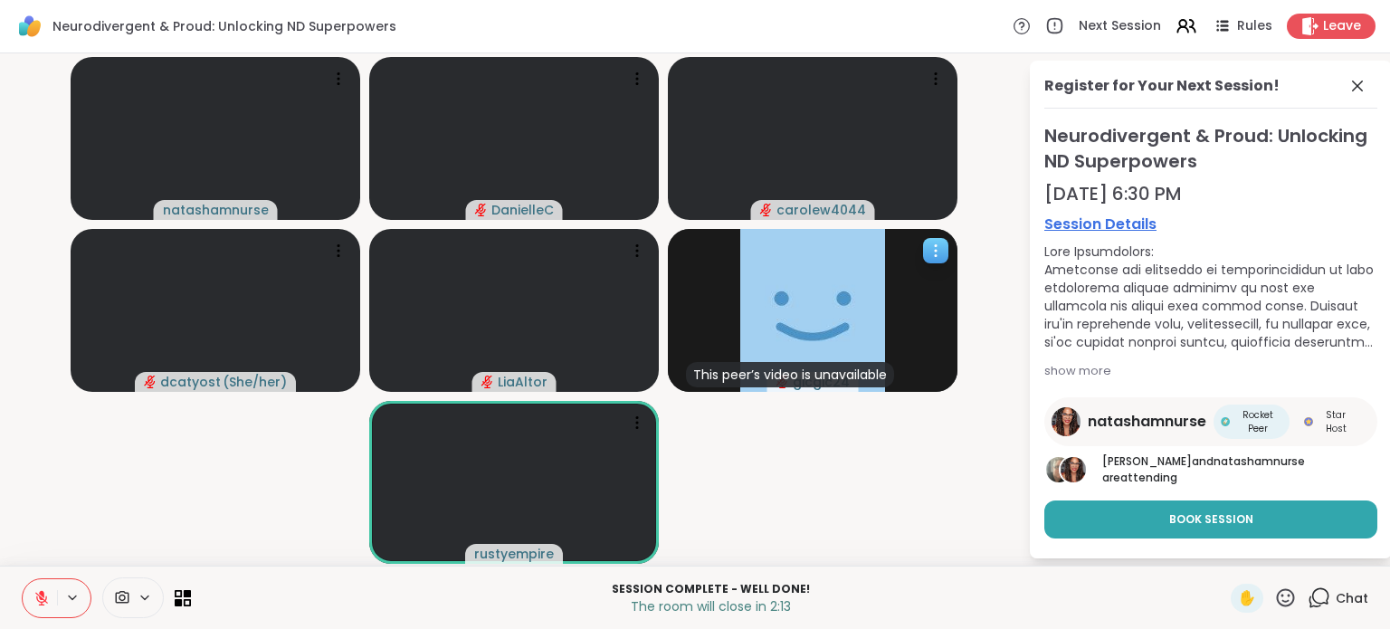
click at [930, 247] on icon at bounding box center [936, 251] width 18 height 18
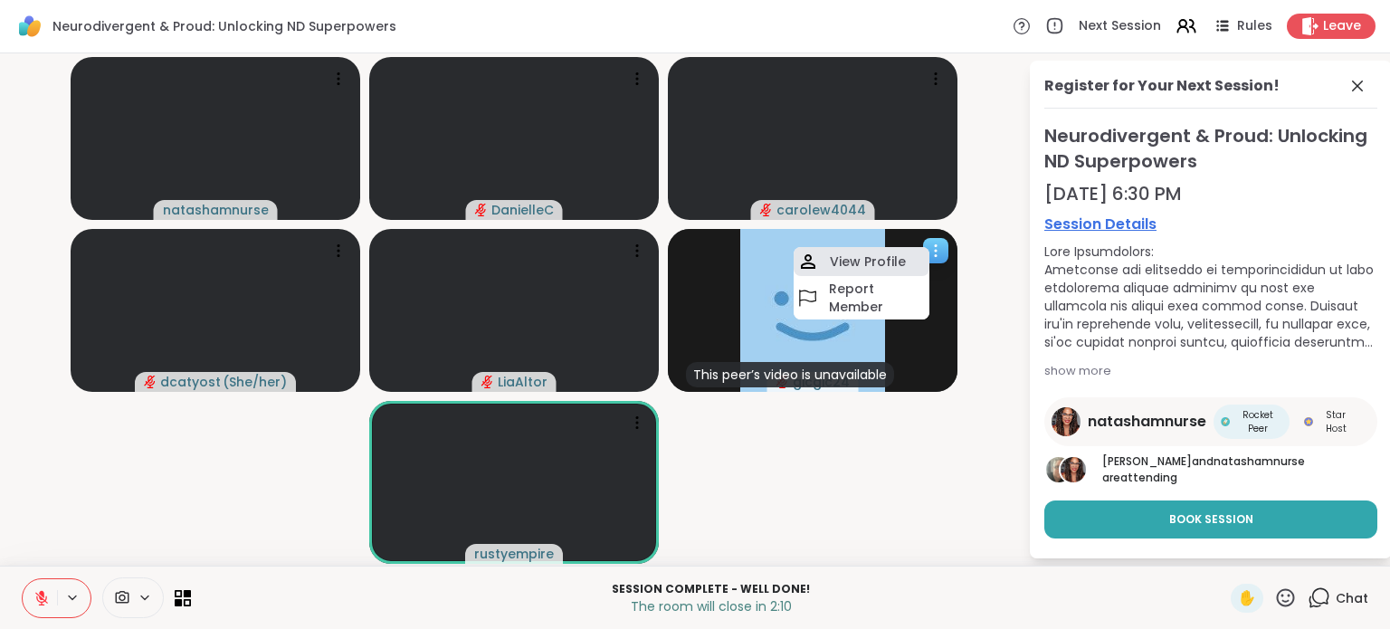
click at [856, 263] on h4 "View Profile" at bounding box center [868, 262] width 76 height 18
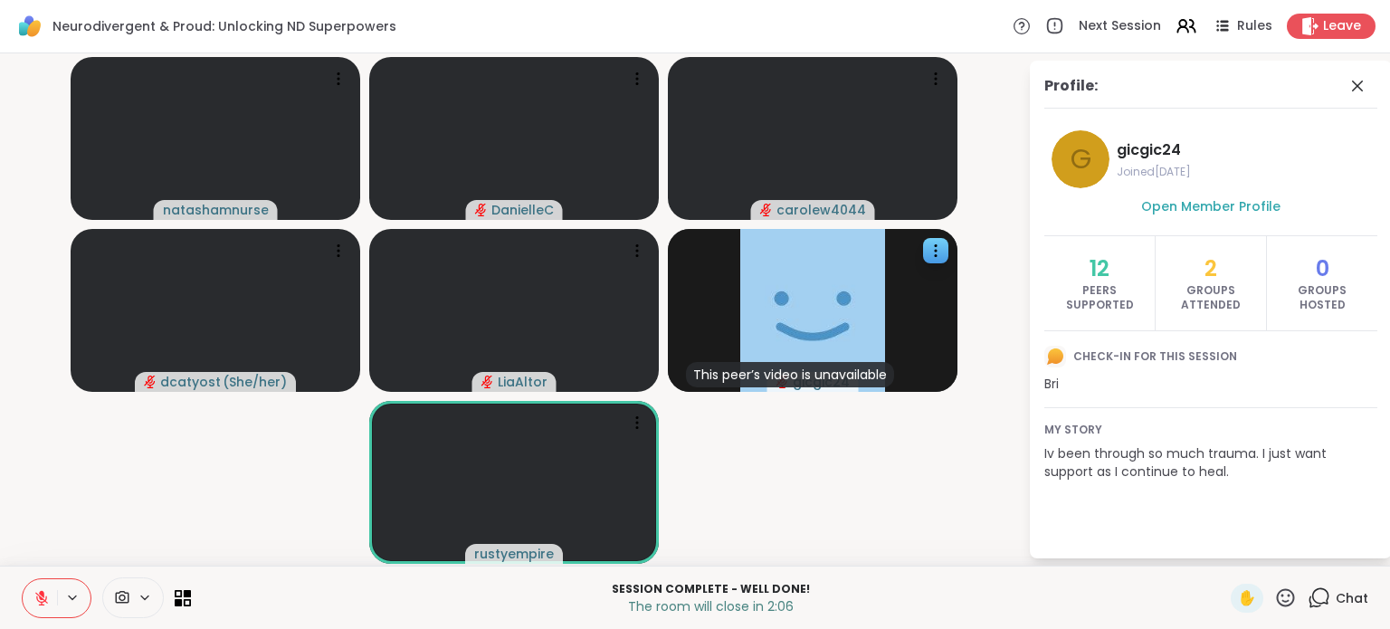
click at [894, 499] on video-player-container "natashamnurse DanielleC carolew4044 dcatyost ( She/her ) LiaAltor This peer’s v…" at bounding box center [514, 310] width 1007 height 498
click at [639, 251] on icon at bounding box center [637, 251] width 18 height 18
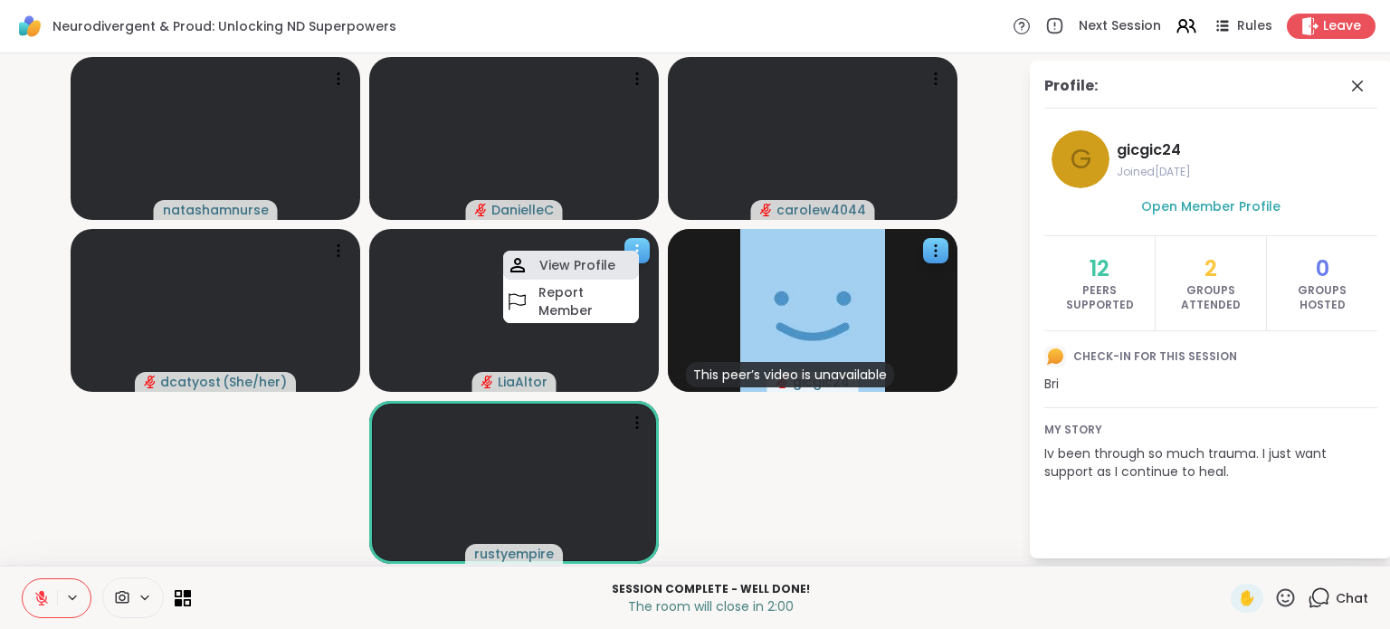
click at [610, 268] on h4 "View Profile" at bounding box center [577, 265] width 76 height 18
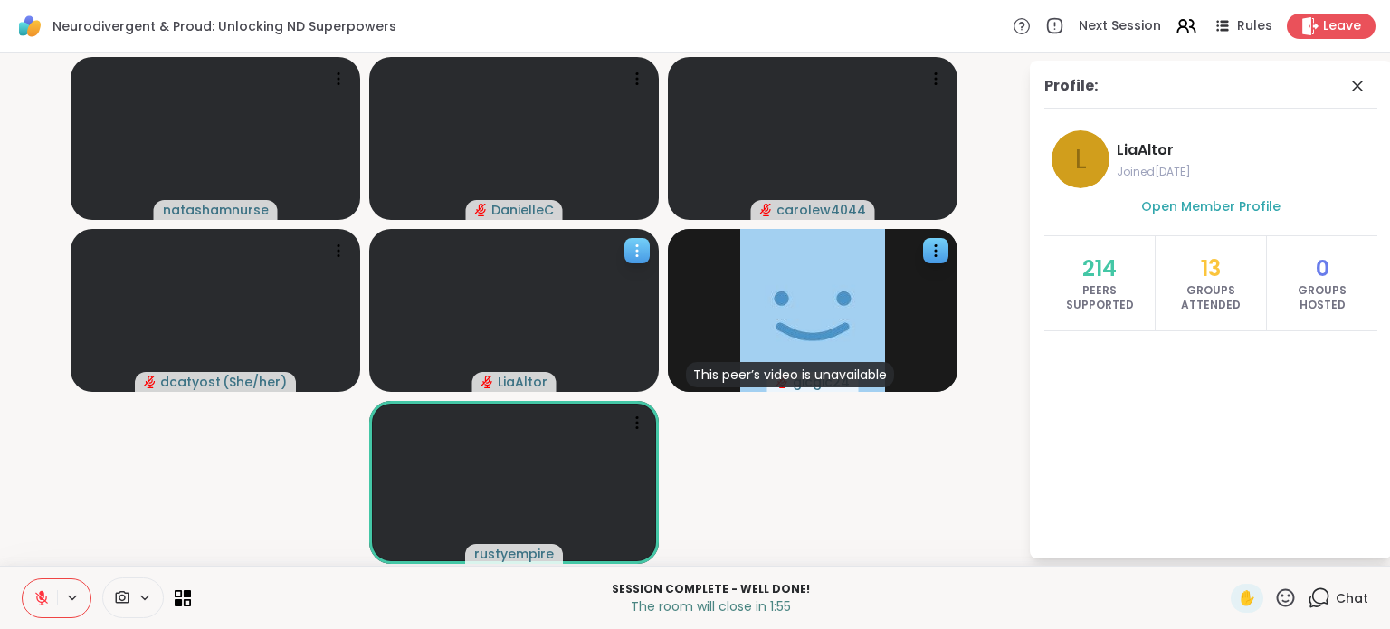
click at [637, 243] on icon at bounding box center [637, 251] width 18 height 18
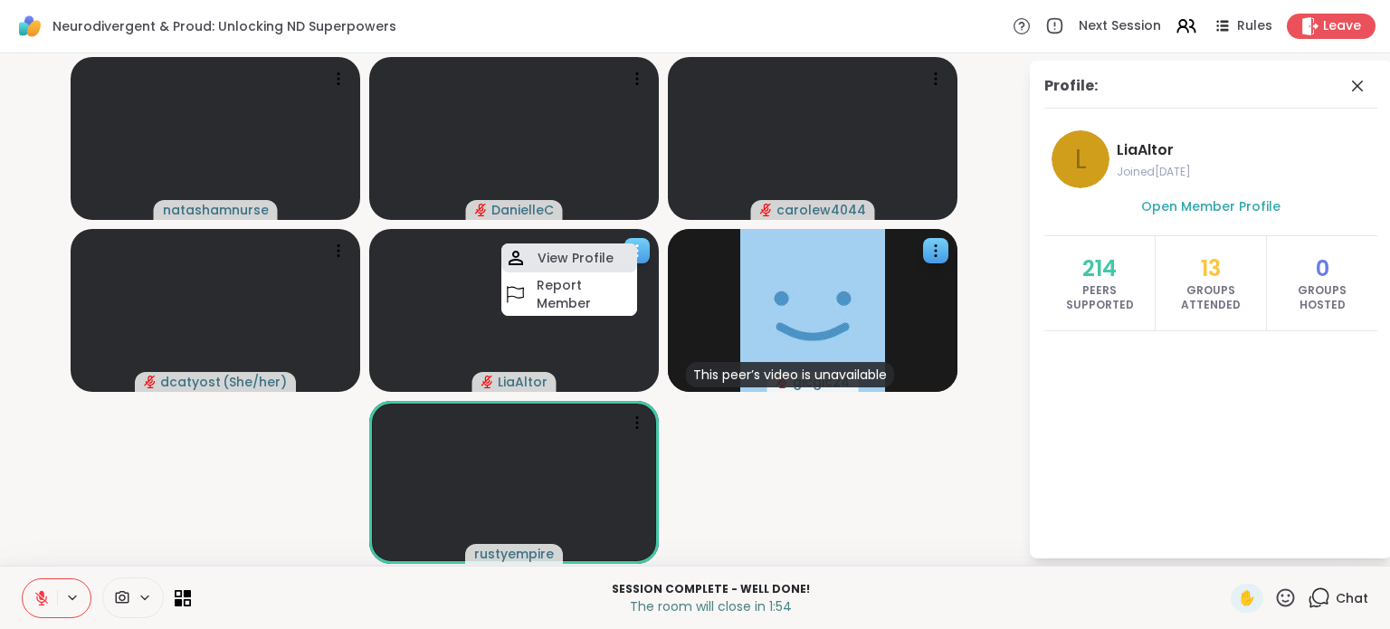
click at [587, 255] on h4 "View Profile" at bounding box center [576, 258] width 76 height 18
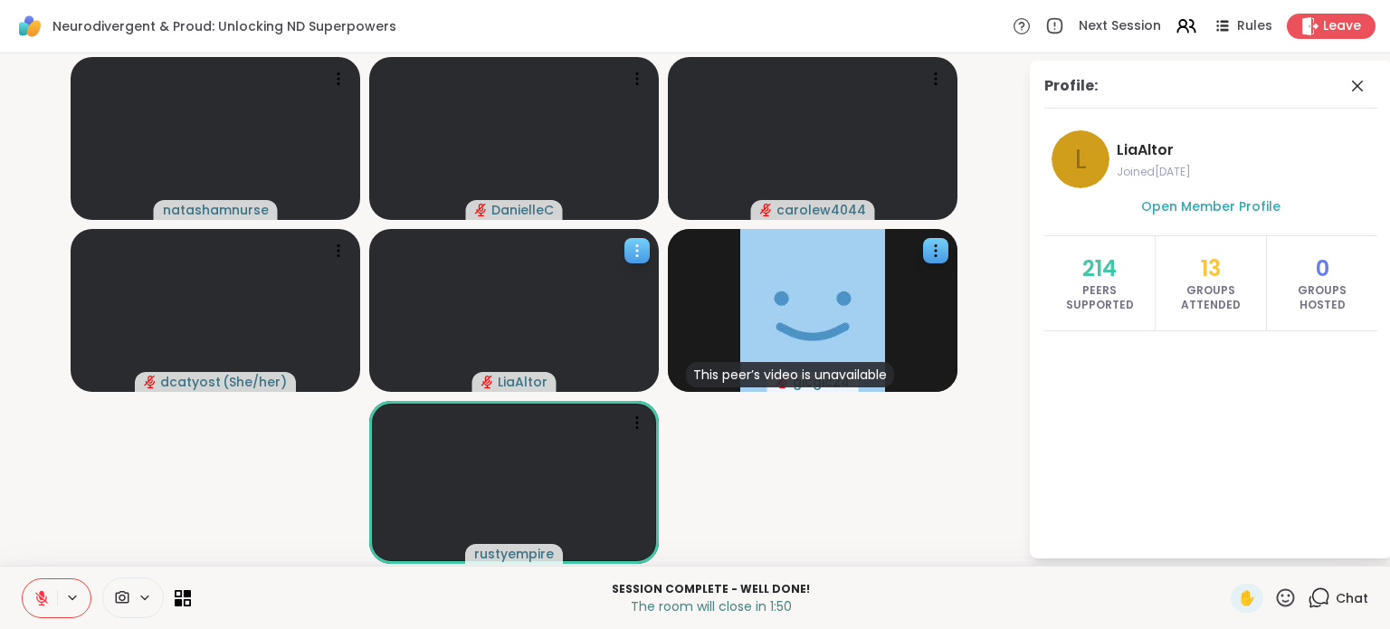
click at [535, 374] on span "LiaAltor" at bounding box center [523, 382] width 50 height 18
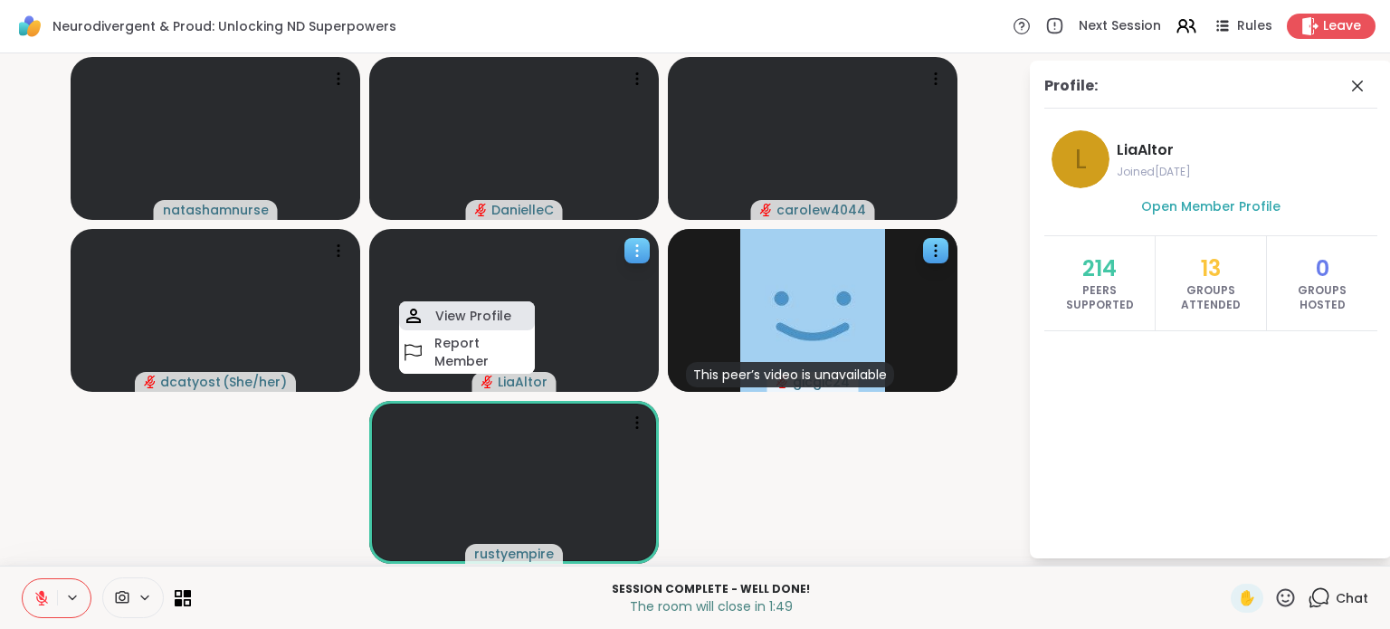
click at [481, 317] on h4 "View Profile" at bounding box center [473, 316] width 76 height 18
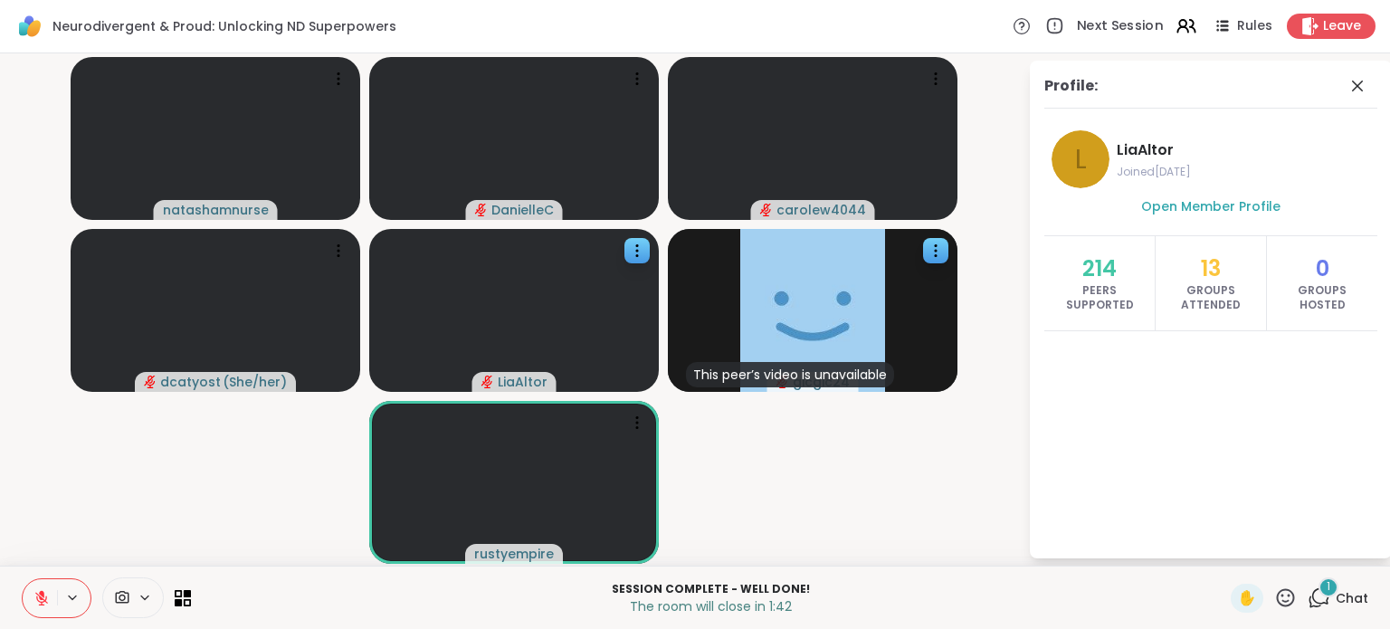
click at [1115, 24] on span "Next Session" at bounding box center [1120, 26] width 87 height 19
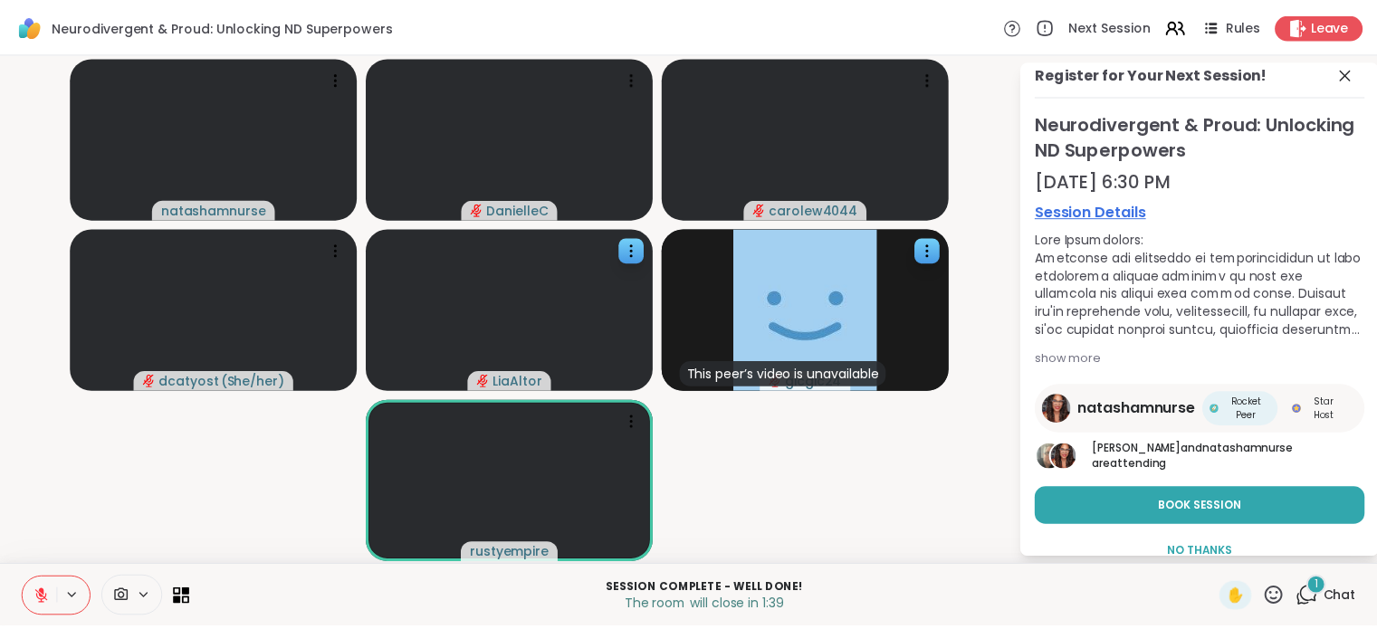
scroll to position [0, 0]
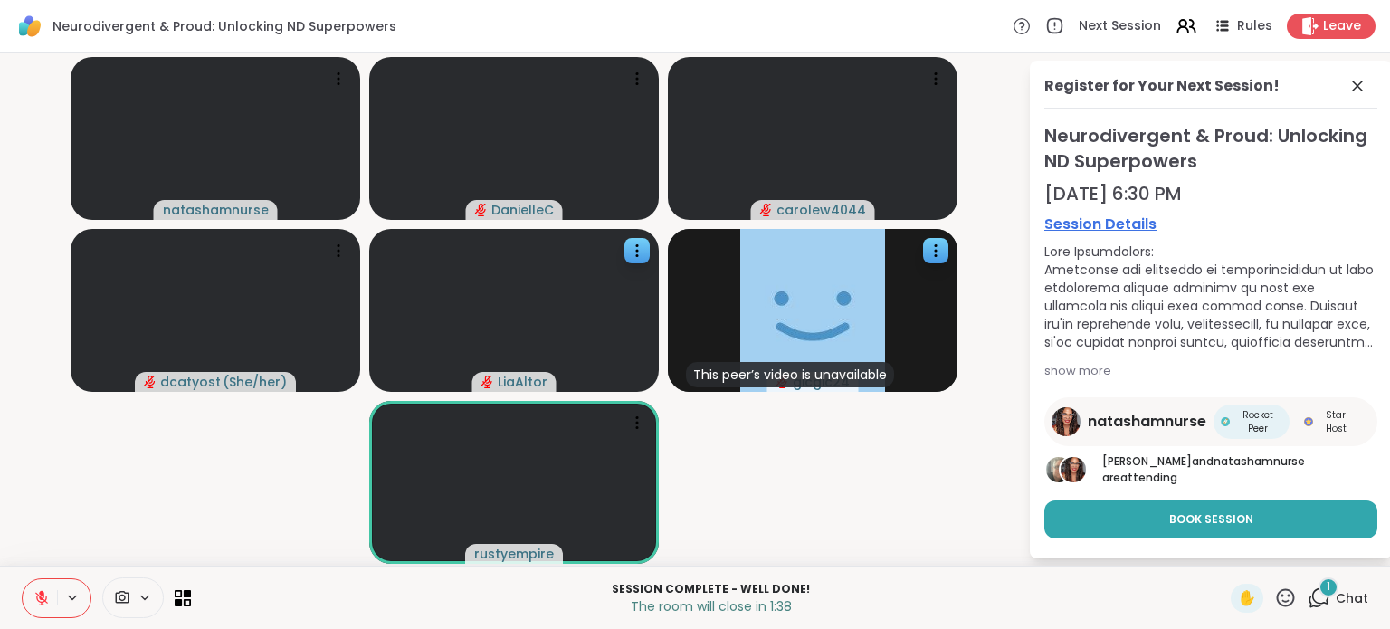
click at [1131, 216] on link "Session Details" at bounding box center [1211, 225] width 333 height 22
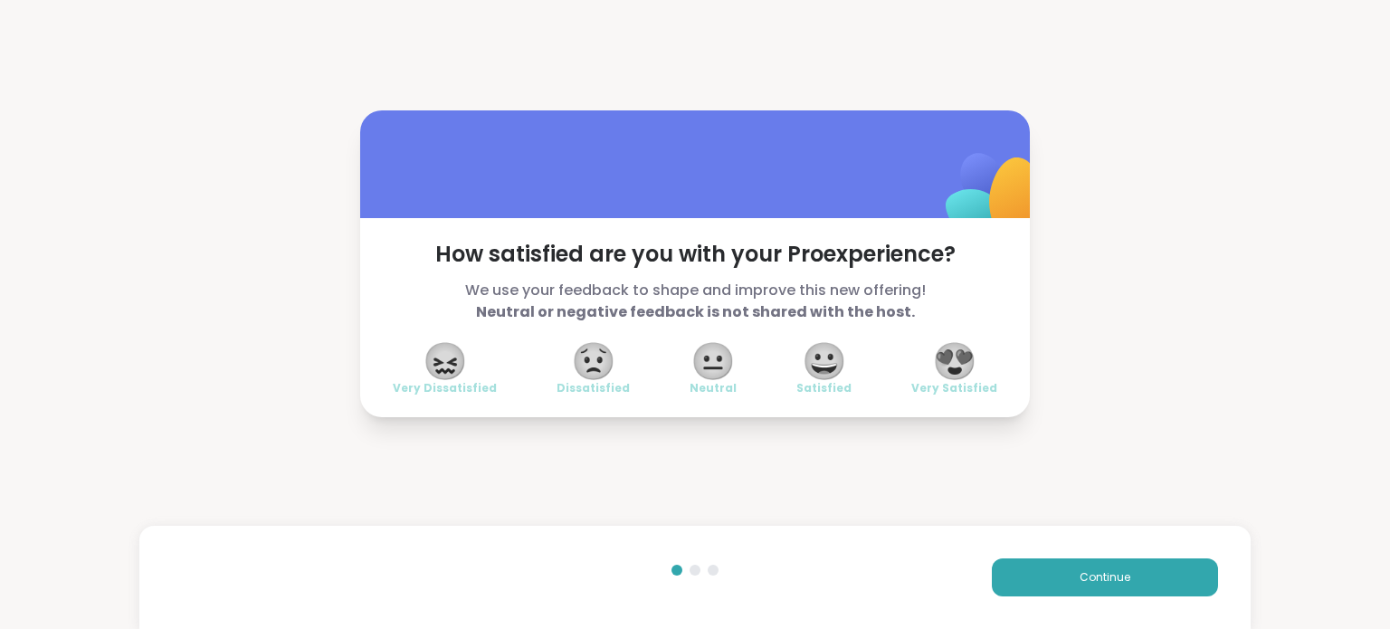
click at [959, 361] on span "😍" at bounding box center [954, 361] width 45 height 33
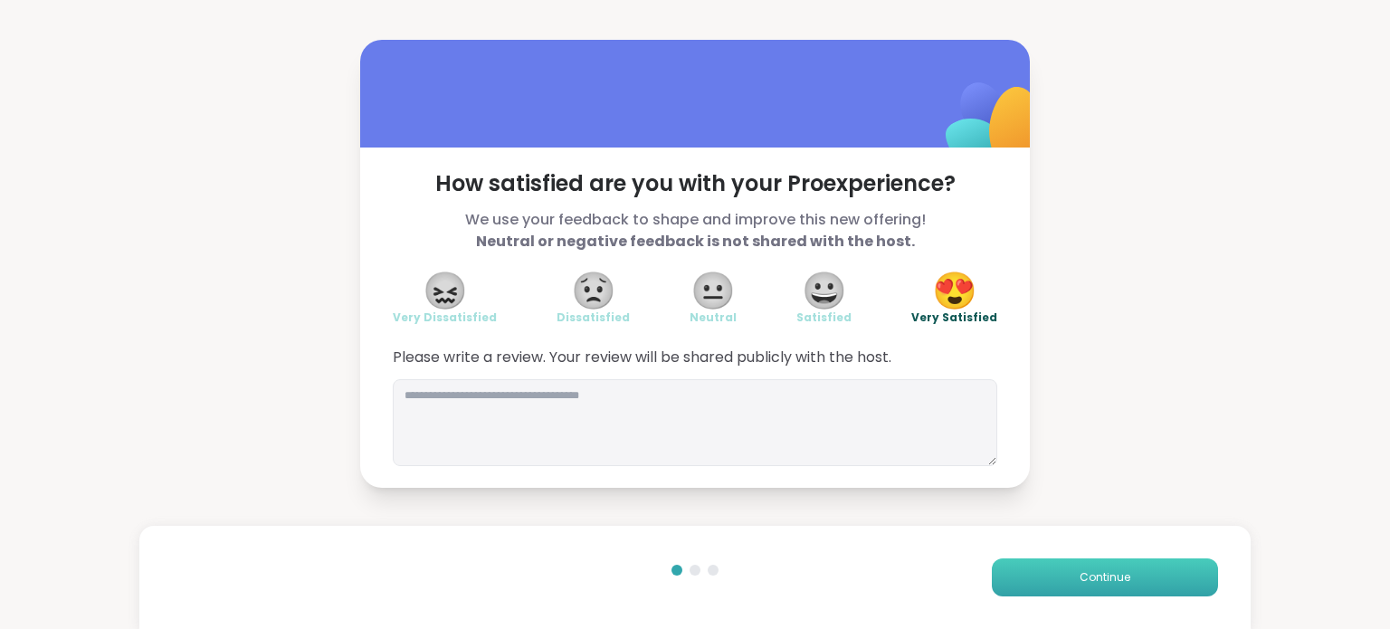
click at [1119, 581] on button "Continue" at bounding box center [1105, 577] width 226 height 38
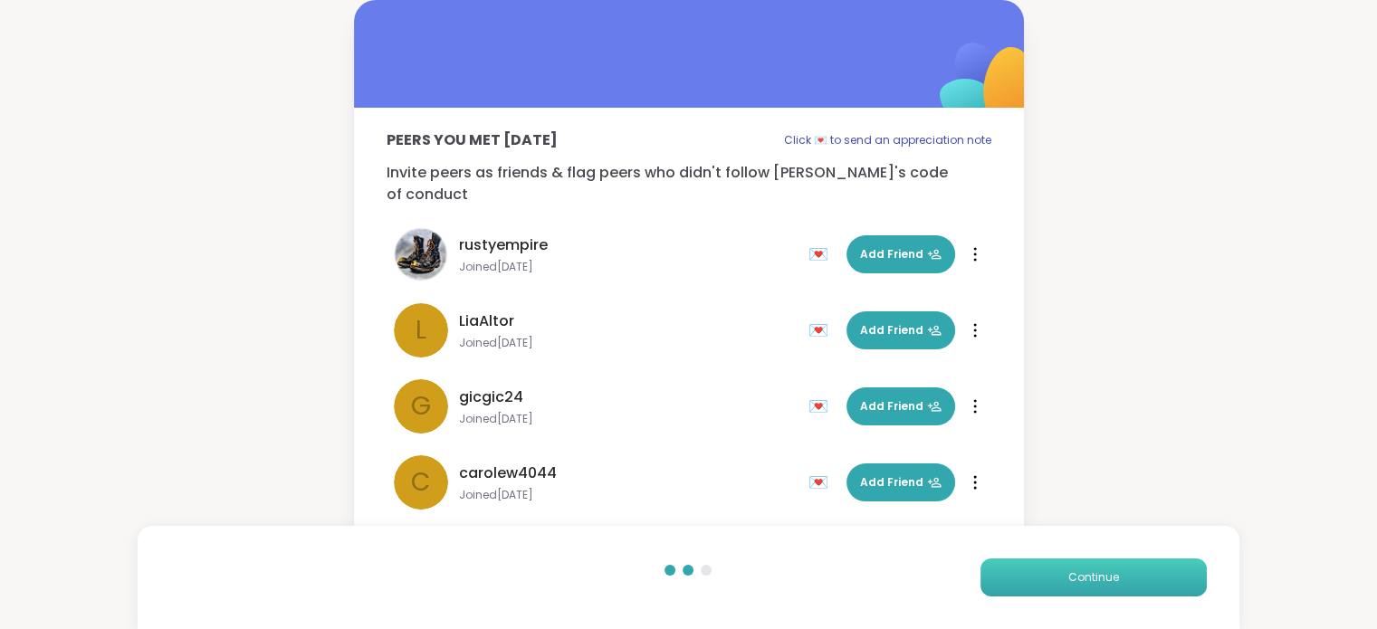
click at [1128, 575] on button "Continue" at bounding box center [1093, 577] width 226 height 38
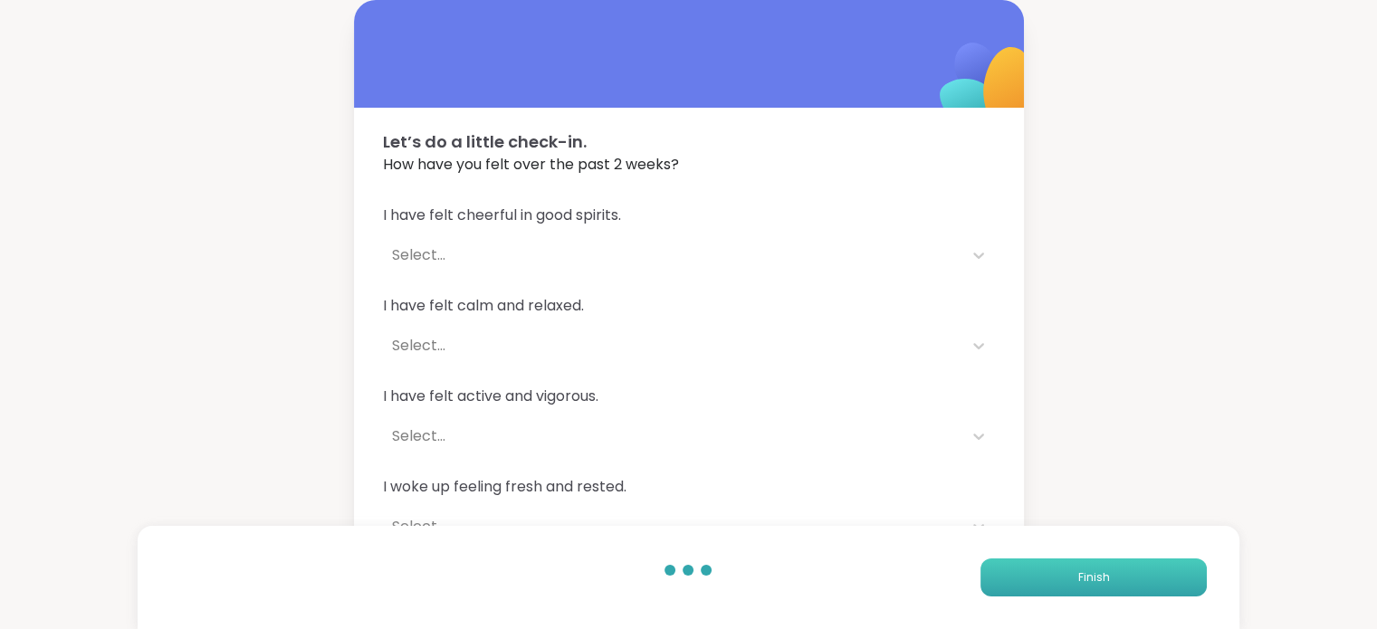
click at [1122, 571] on button "Finish" at bounding box center [1093, 577] width 226 height 38
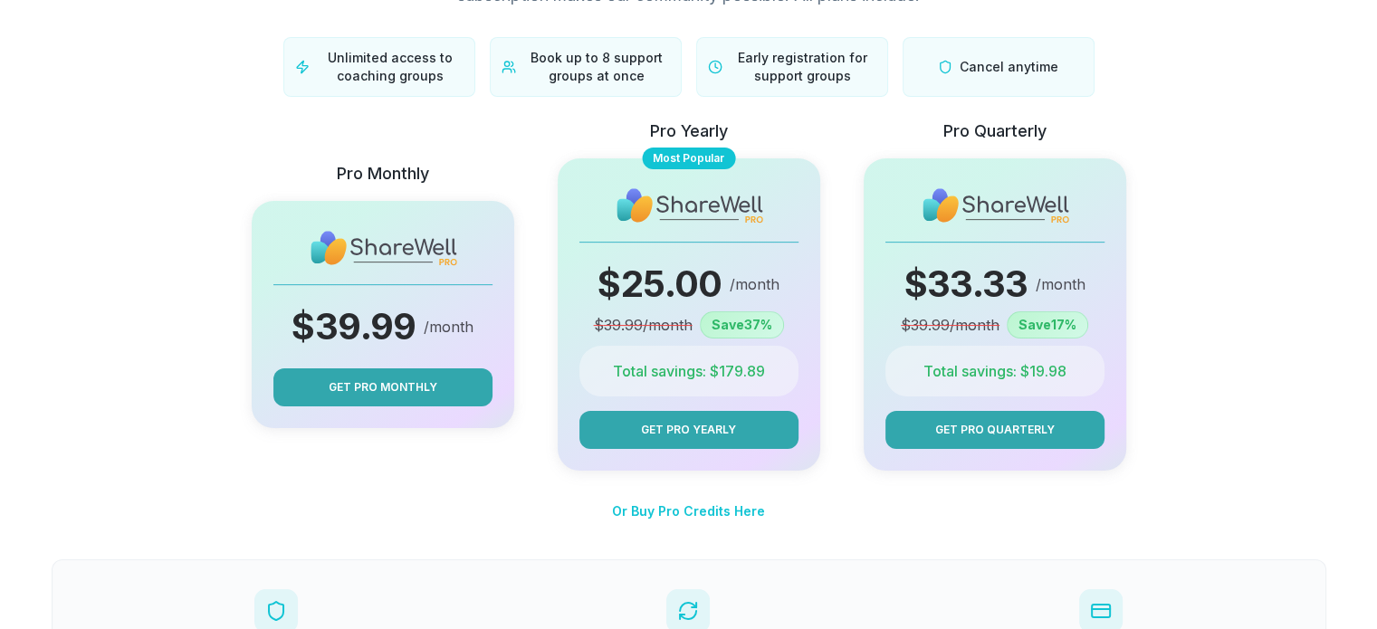
scroll to position [181, 0]
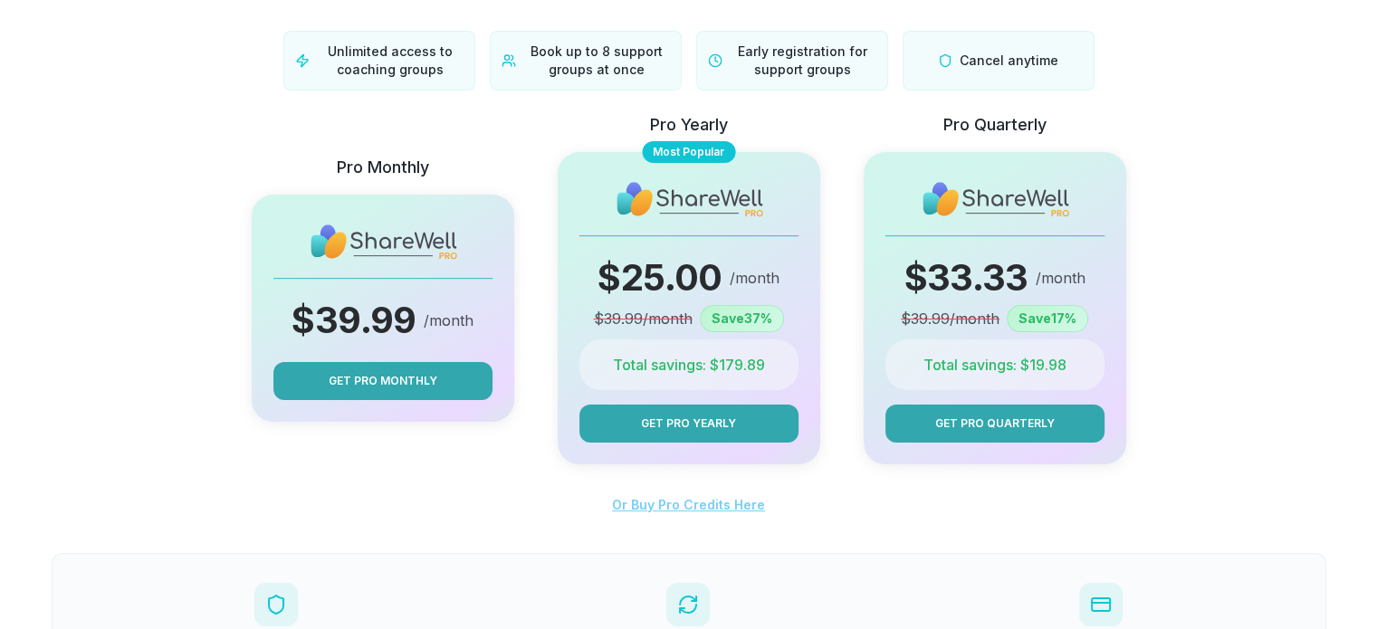
click at [731, 506] on span "Or Buy Pro Credits Here" at bounding box center [688, 504] width 153 height 15
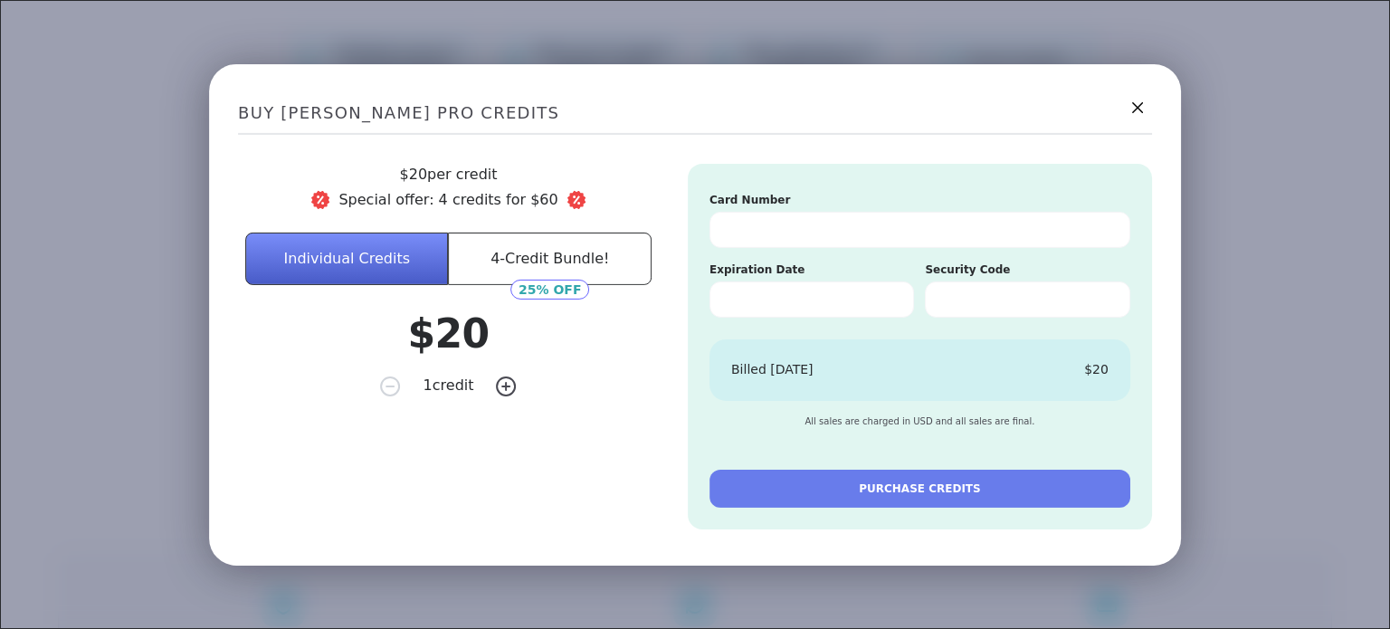
click at [572, 263] on button "4-Credit Bundle!" at bounding box center [550, 258] width 203 height 52
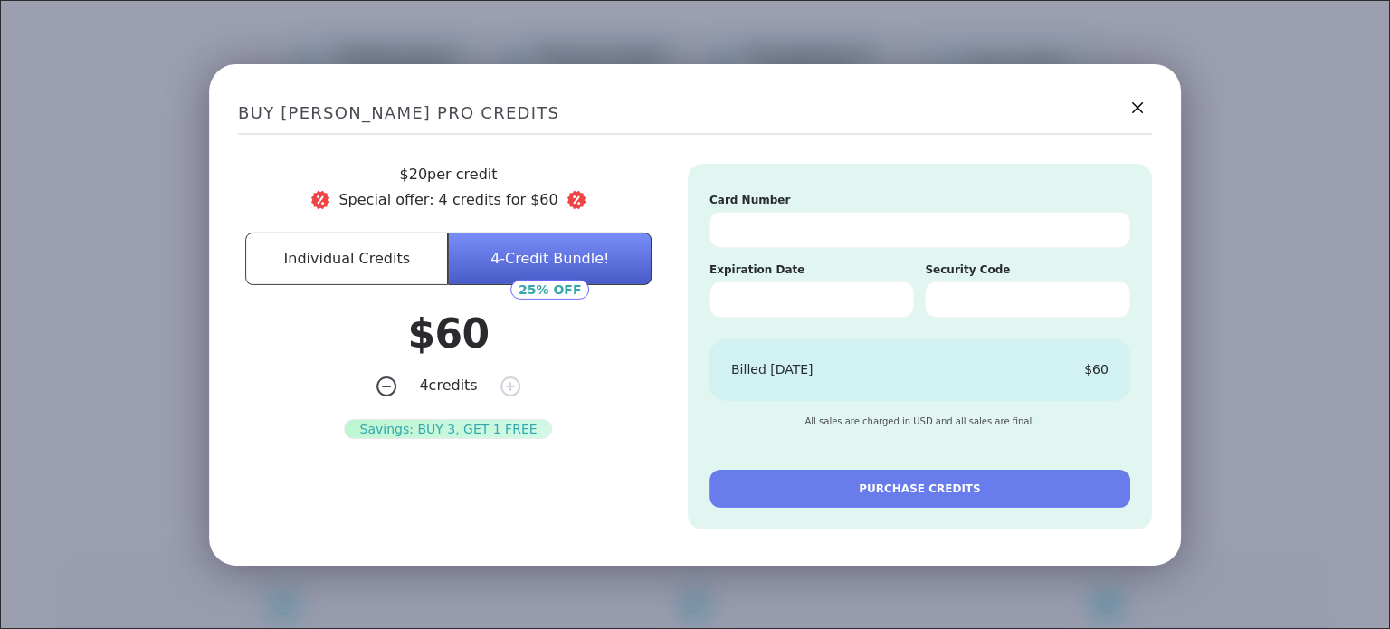
drag, startPoint x: 1122, startPoint y: 105, endPoint x: 1106, endPoint y: 114, distance: 18.6
click at [1127, 105] on icon at bounding box center [1138, 107] width 22 height 22
